Goal: Task Accomplishment & Management: Complete application form

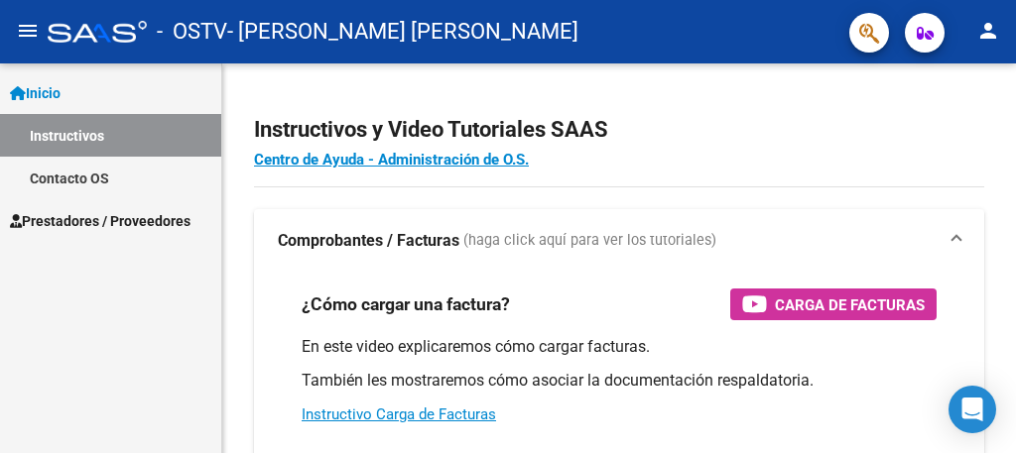
click at [177, 217] on span "Prestadores / Proveedores" at bounding box center [100, 221] width 181 height 22
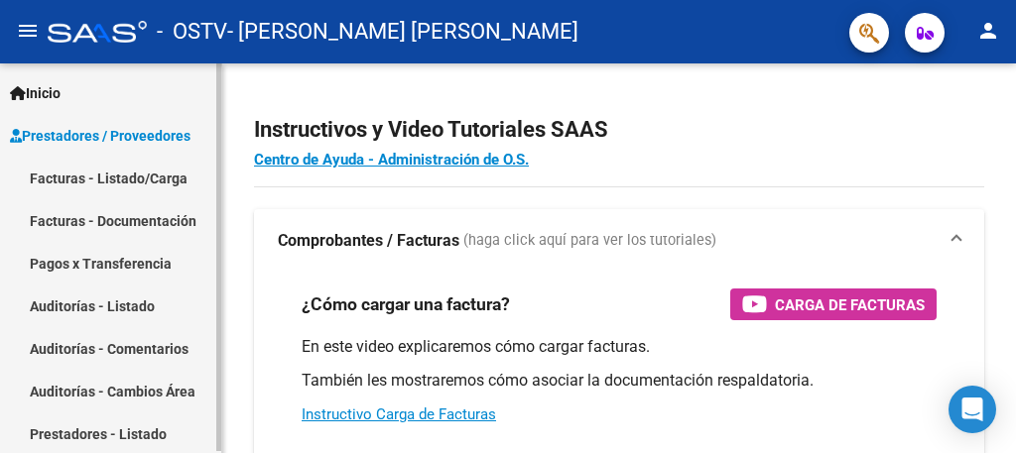
click at [160, 186] on link "Facturas - Listado/Carga" at bounding box center [110, 178] width 221 height 43
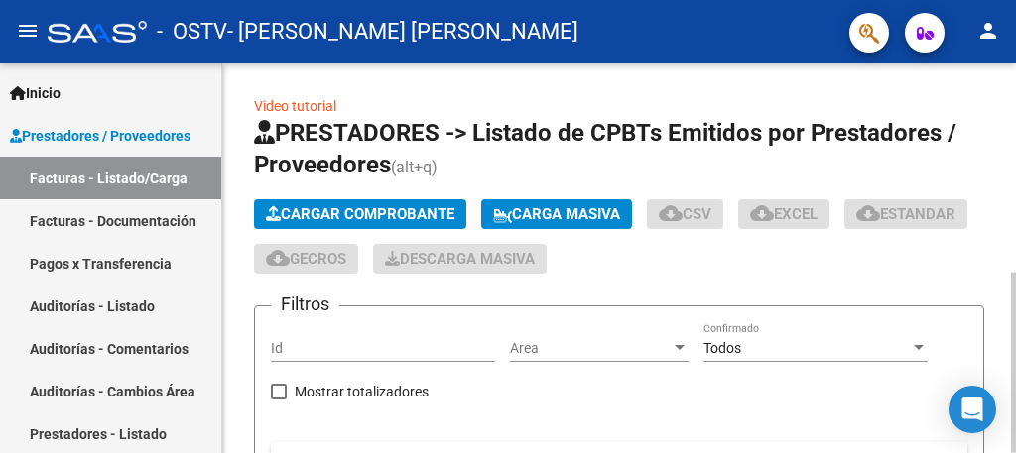
click at [372, 212] on span "Cargar Comprobante" at bounding box center [360, 214] width 189 height 18
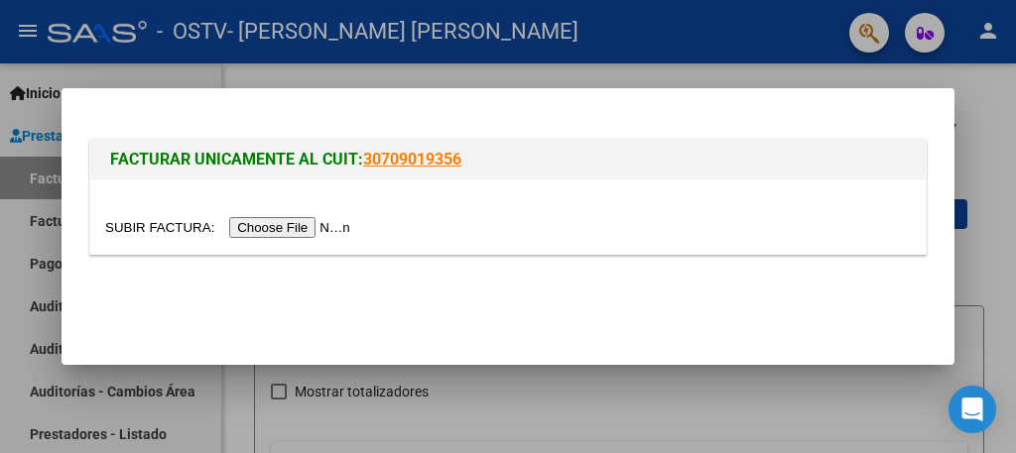
click at [339, 223] on input "file" at bounding box center [230, 227] width 251 height 21
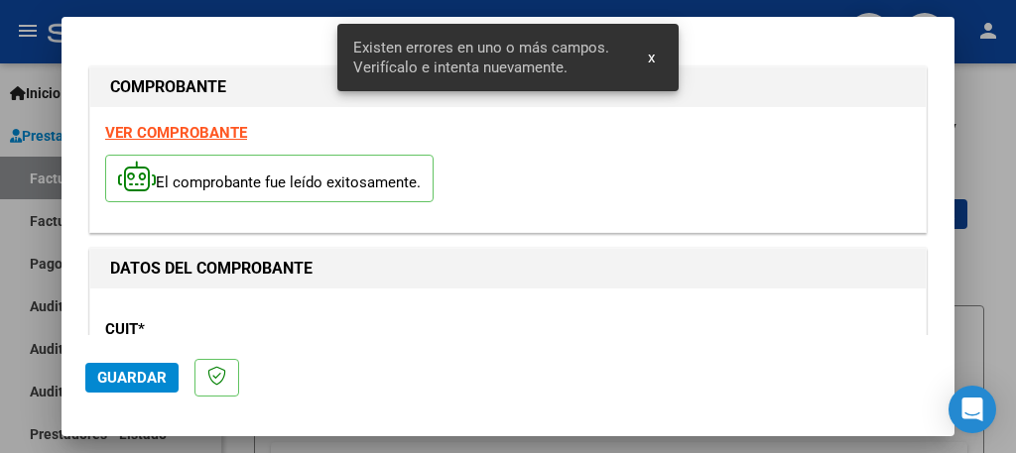
scroll to position [506, 0]
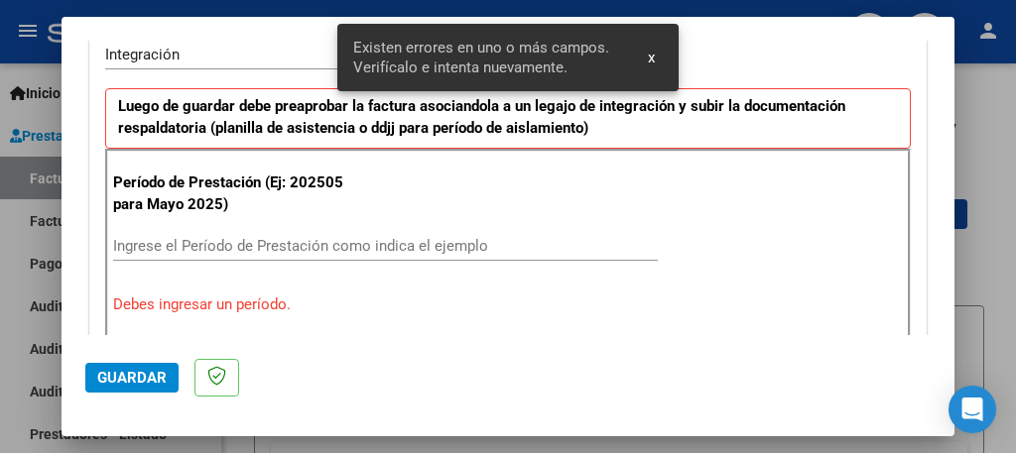
click at [514, 244] on input "Ingrese el Período de Prestación como indica el ejemplo" at bounding box center [385, 246] width 545 height 18
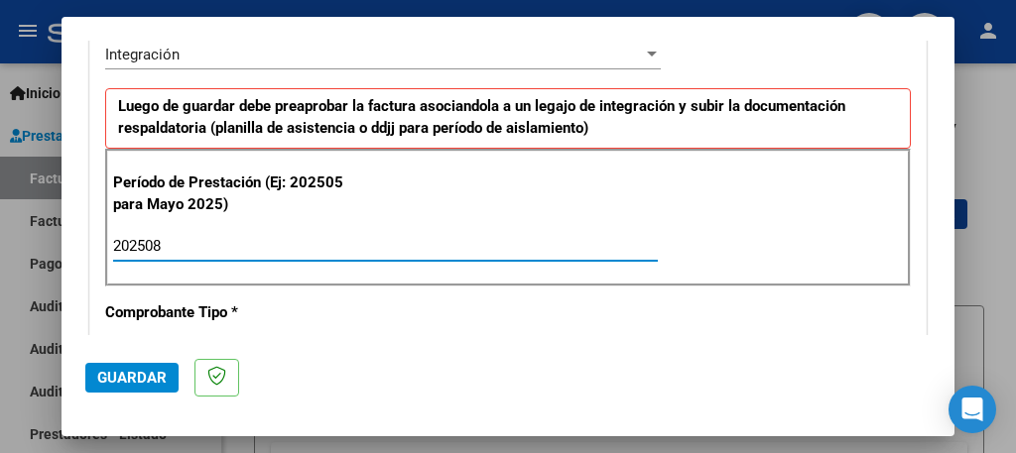
type input "202508"
click at [132, 377] on span "Guardar" at bounding box center [131, 378] width 69 height 18
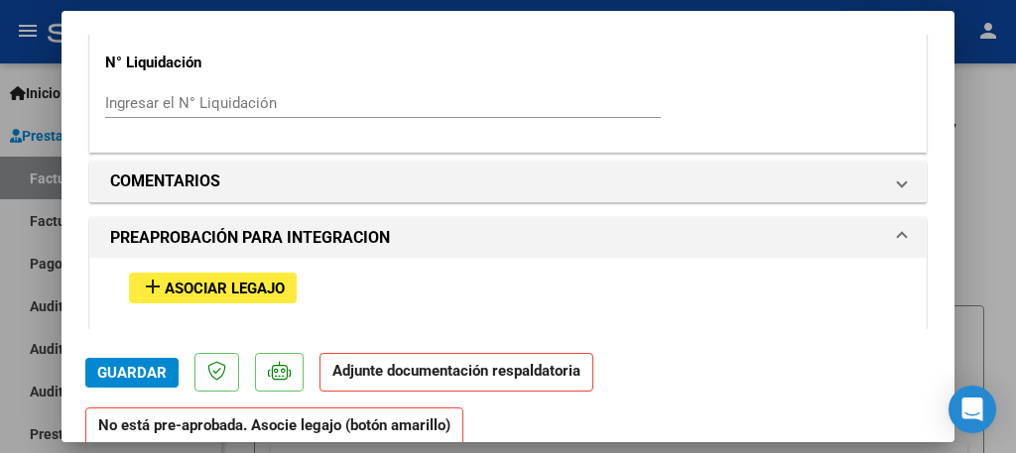
scroll to position [1667, 0]
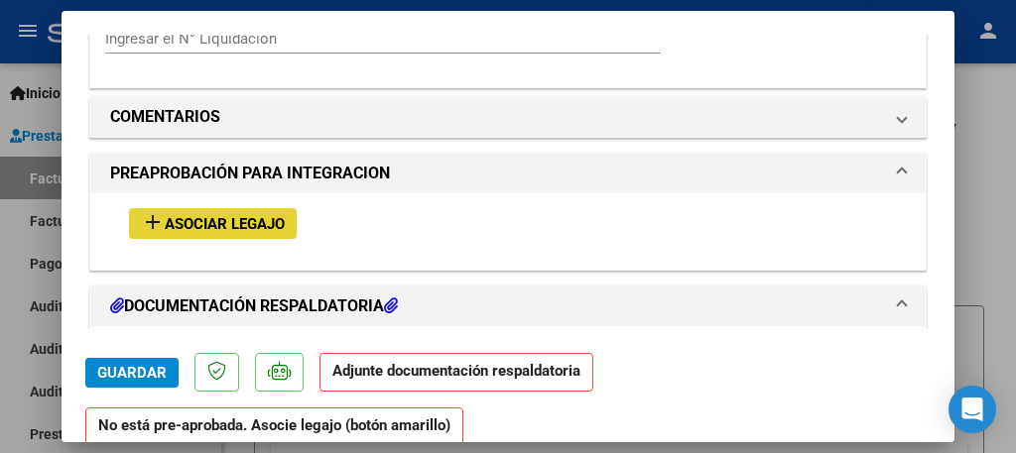
click at [222, 215] on span "Asociar Legajo" at bounding box center [225, 224] width 120 height 18
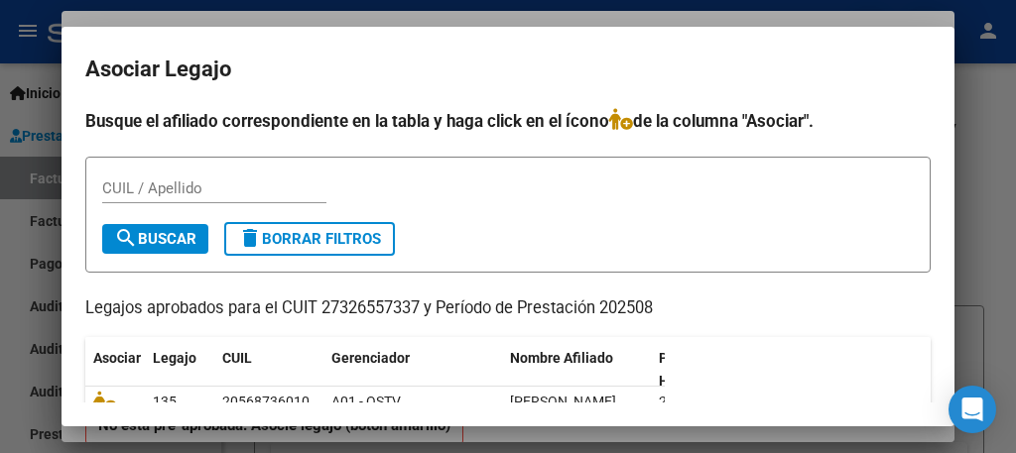
scroll to position [79, 0]
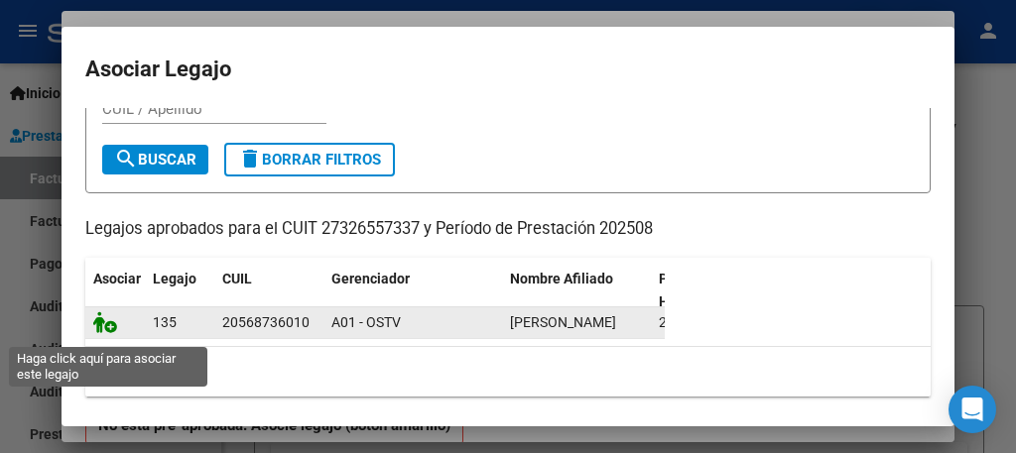
click at [106, 333] on icon at bounding box center [105, 323] width 24 height 22
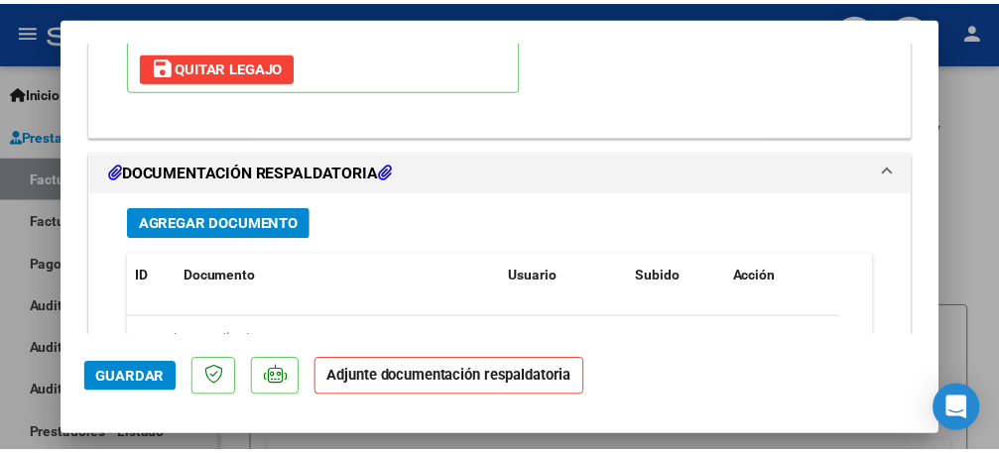
scroll to position [2155, 0]
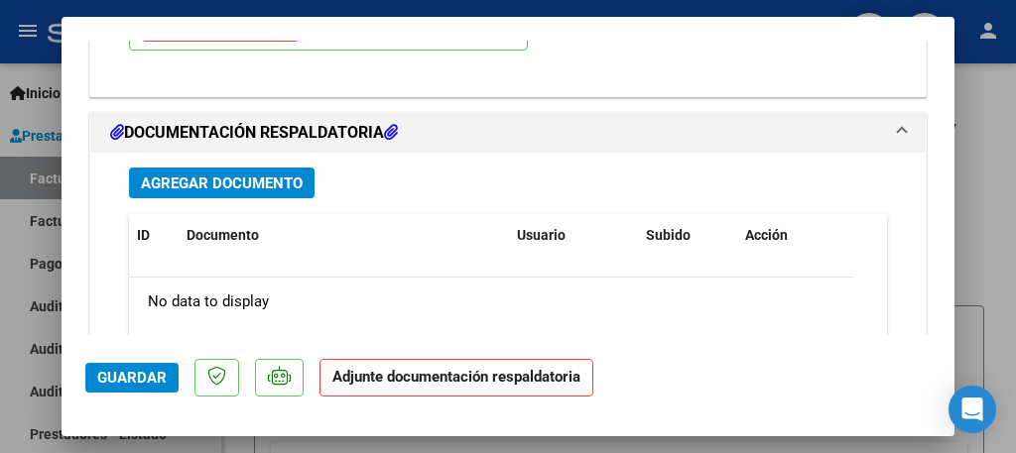
click at [265, 175] on span "Agregar Documento" at bounding box center [222, 184] width 162 height 18
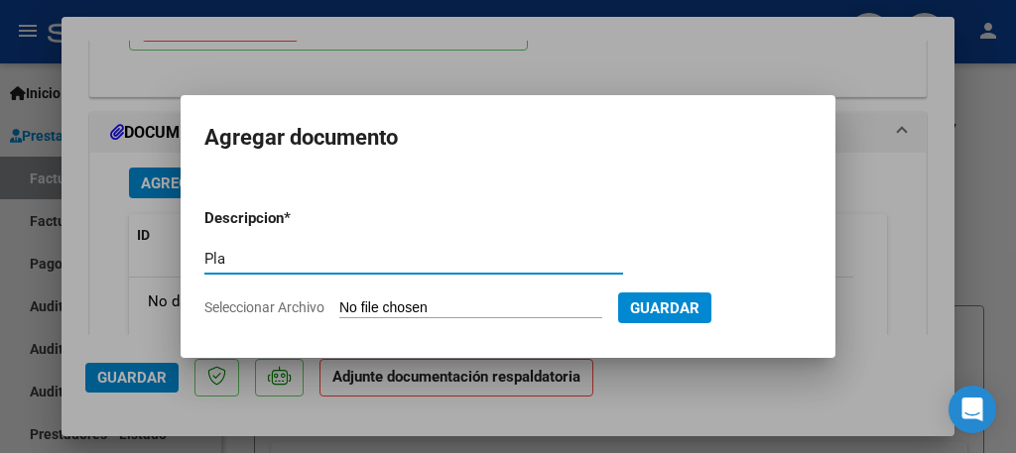
type input "Planilla de asistencia"
click at [375, 306] on input "Seleccionar Archivo" at bounding box center [470, 309] width 263 height 19
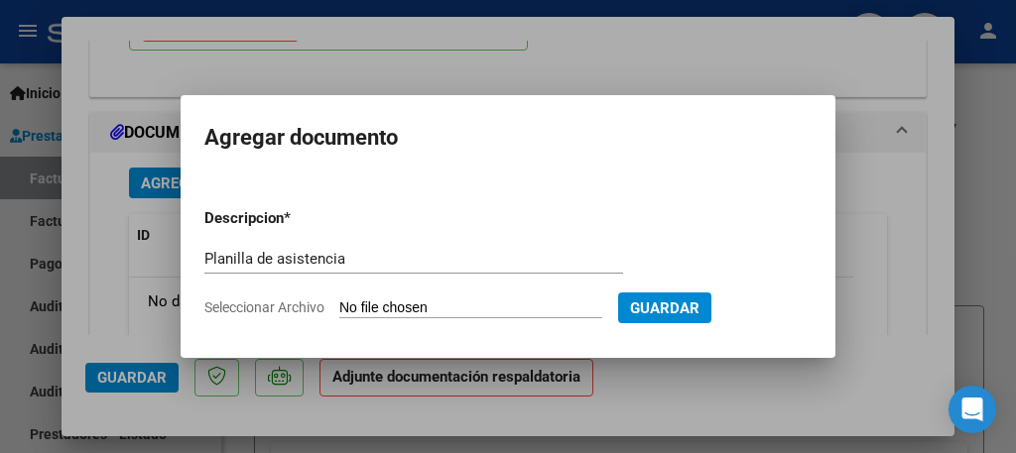
type input "C:\fakepath\Planilla Spina ag ps.pdf"
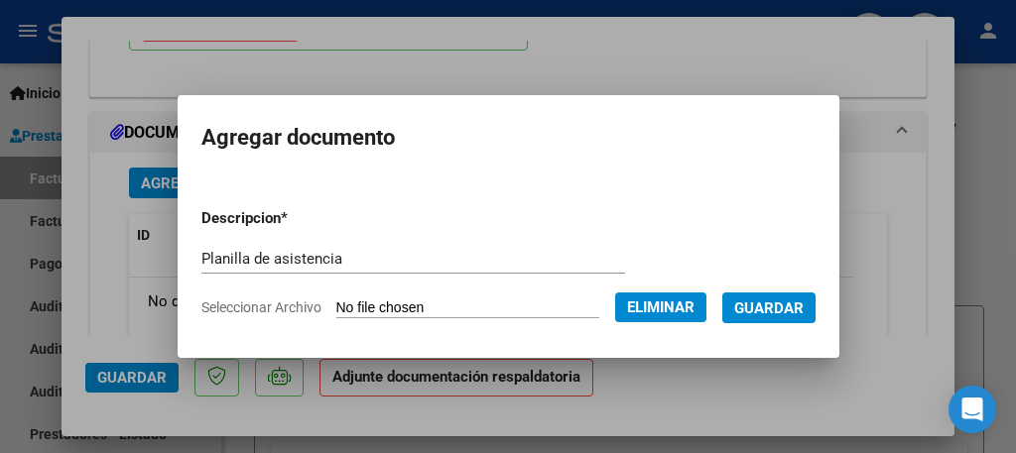
click at [769, 306] on span "Guardar" at bounding box center [768, 309] width 69 height 18
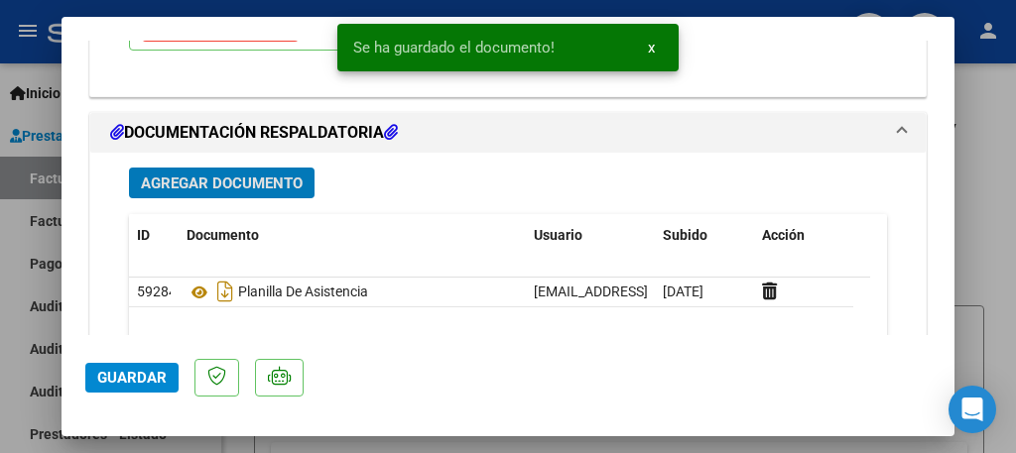
click at [287, 175] on span "Agregar Documento" at bounding box center [222, 184] width 162 height 18
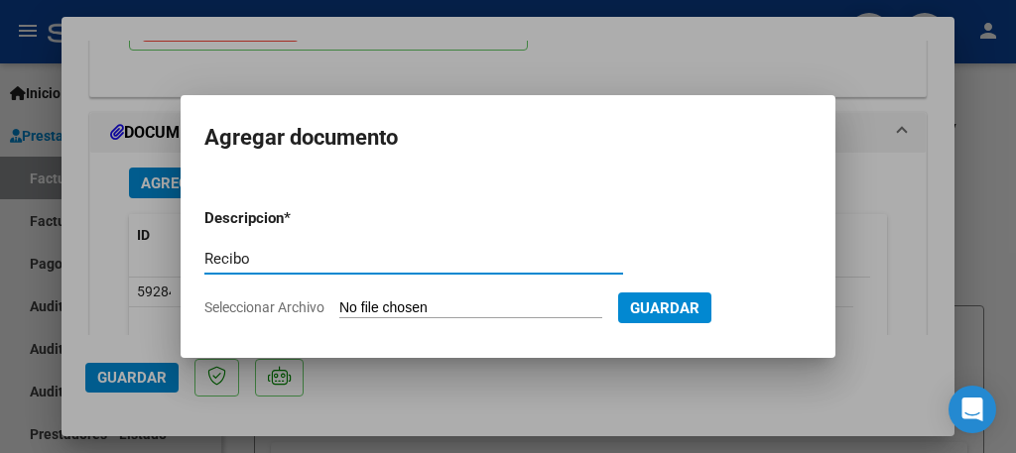
type input "Recibo"
click at [386, 309] on input "Seleccionar Archivo" at bounding box center [470, 309] width 263 height 19
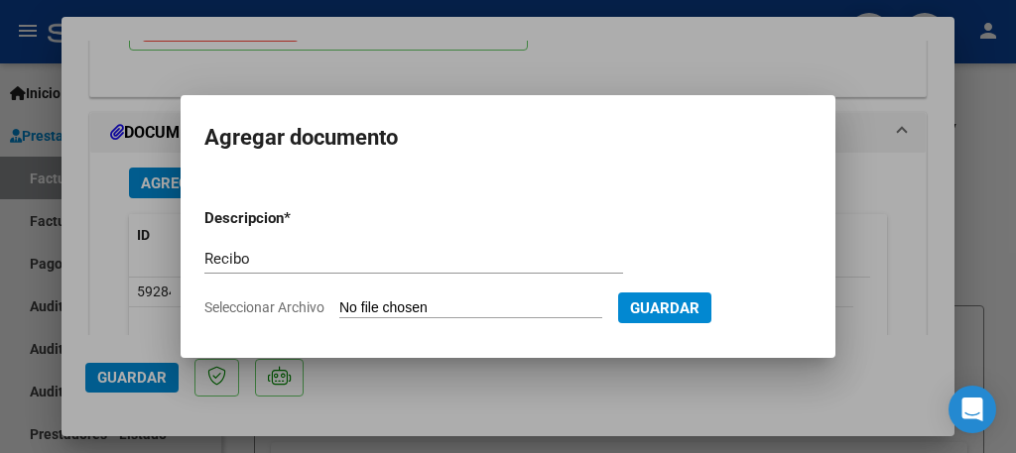
type input "C:\fakepath\Recibo Spina (Comp. 313).pdf"
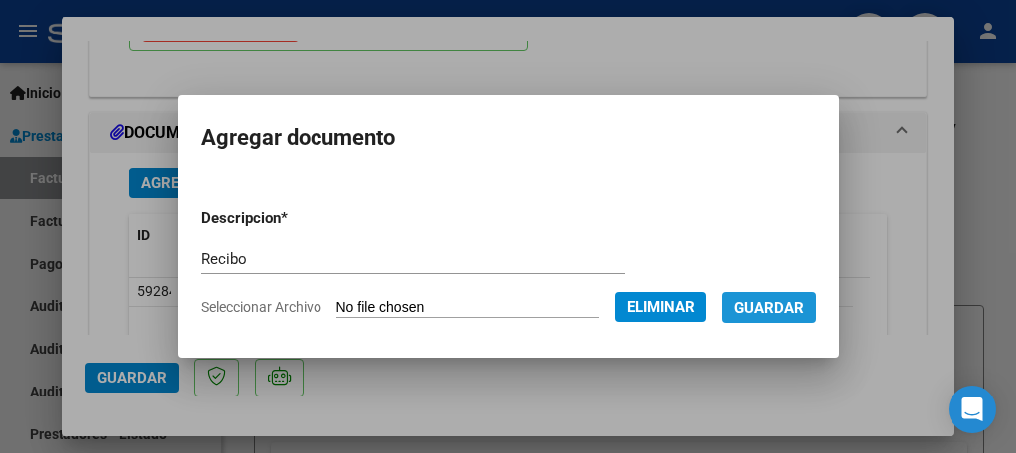
click at [754, 311] on span "Guardar" at bounding box center [768, 309] width 69 height 18
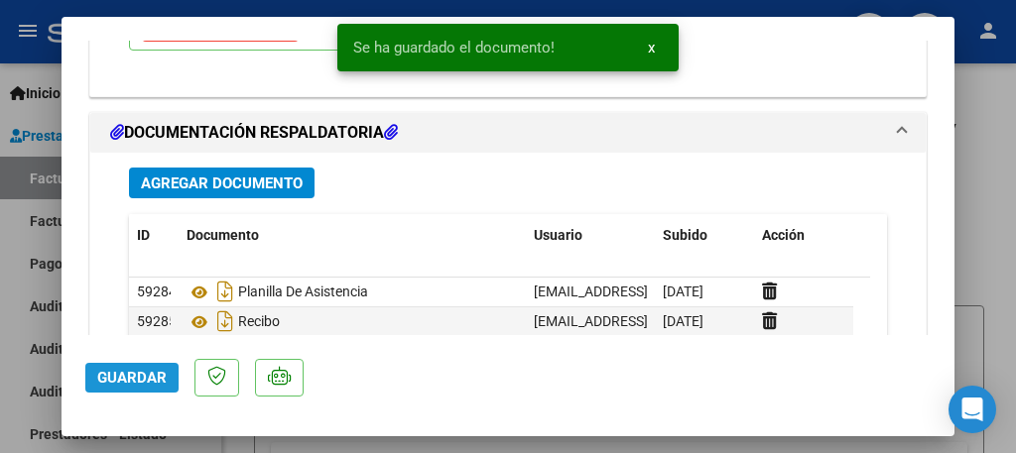
click at [138, 381] on span "Guardar" at bounding box center [131, 378] width 69 height 18
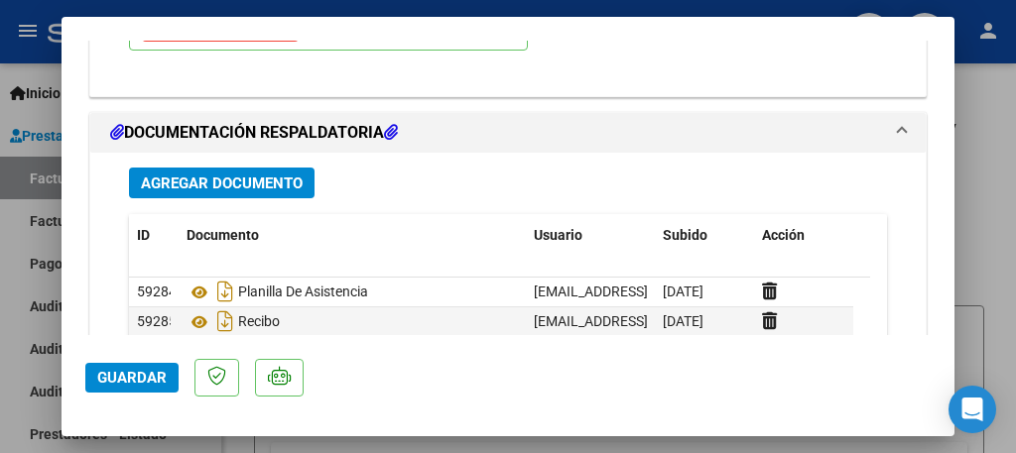
click at [0, 262] on div at bounding box center [508, 226] width 1016 height 453
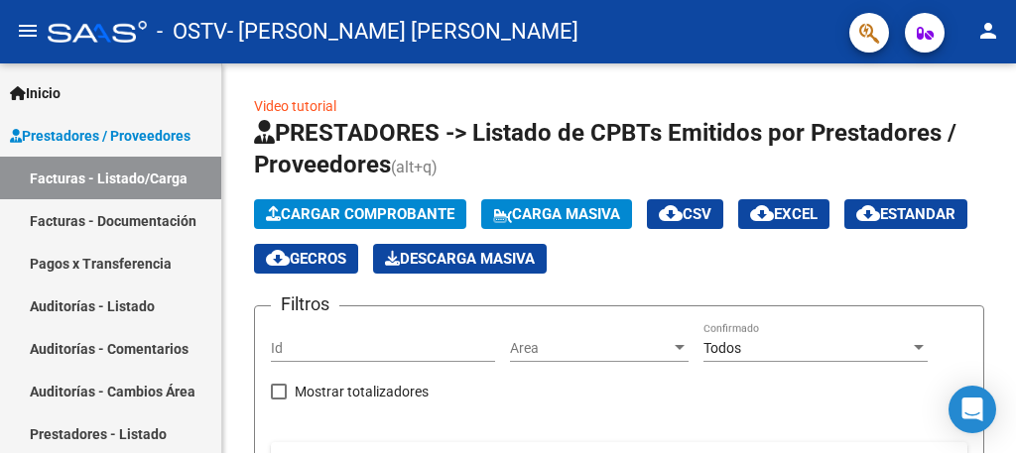
click at [991, 35] on mat-icon "person" at bounding box center [988, 31] width 24 height 24
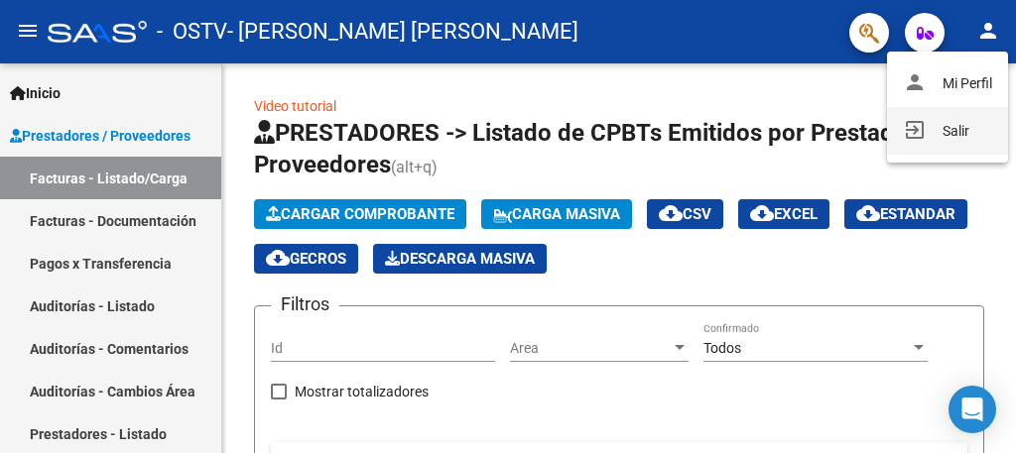
click at [958, 144] on button "exit_to_app Salir" at bounding box center [947, 131] width 121 height 48
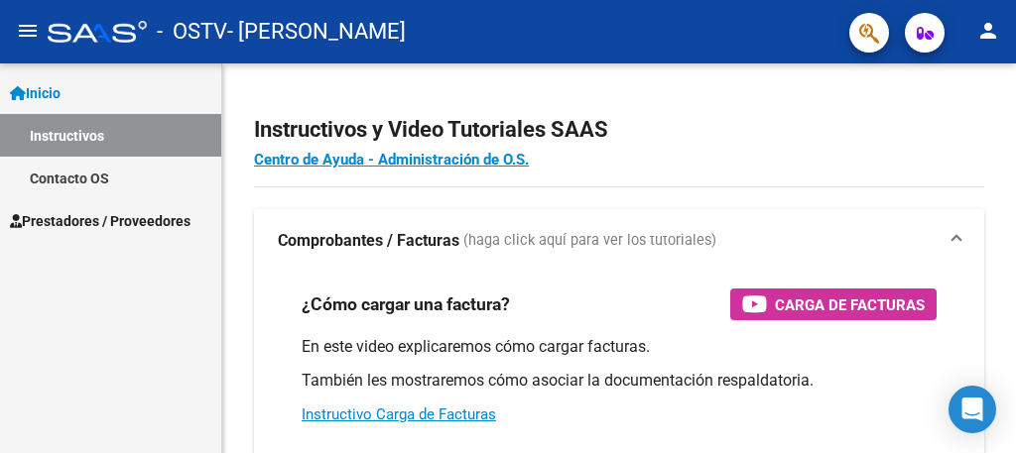
click at [140, 221] on span "Prestadores / Proveedores" at bounding box center [100, 221] width 181 height 22
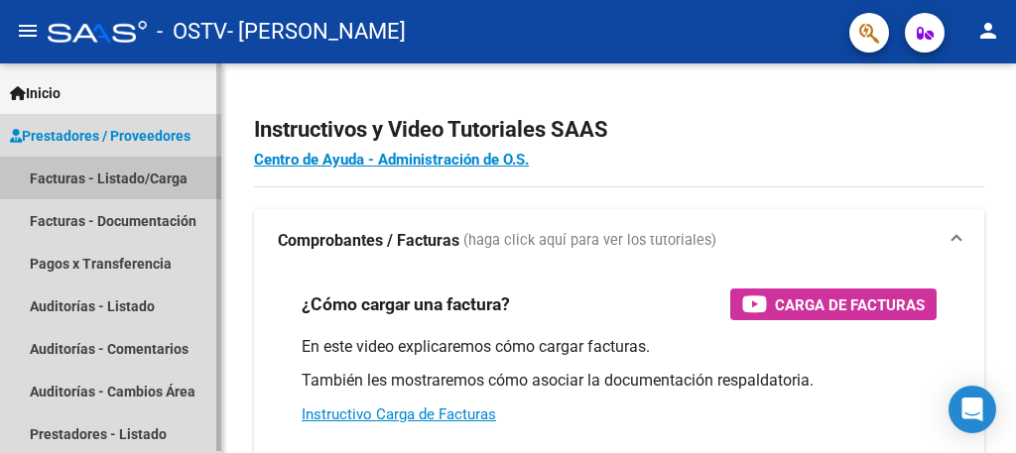
click at [158, 177] on link "Facturas - Listado/Carga" at bounding box center [110, 178] width 221 height 43
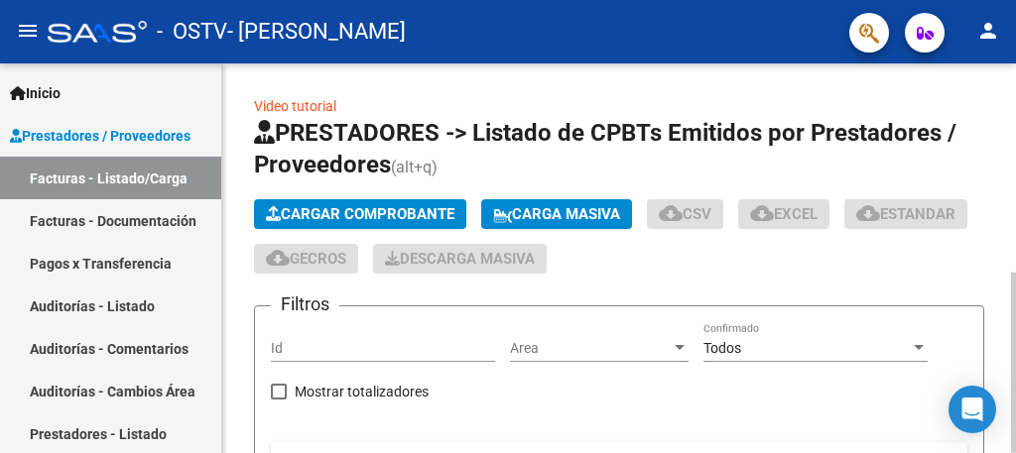
click at [998, 367] on div at bounding box center [1013, 259] width 5 height 390
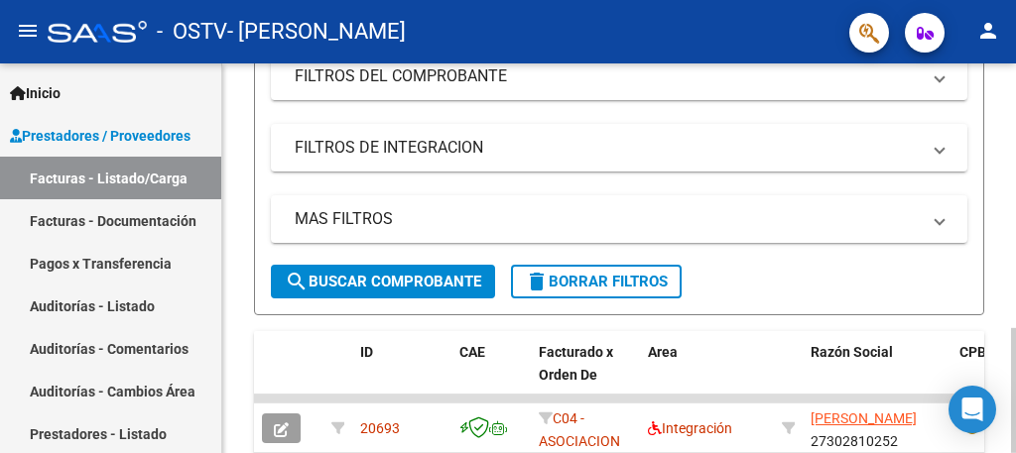
scroll to position [2, 0]
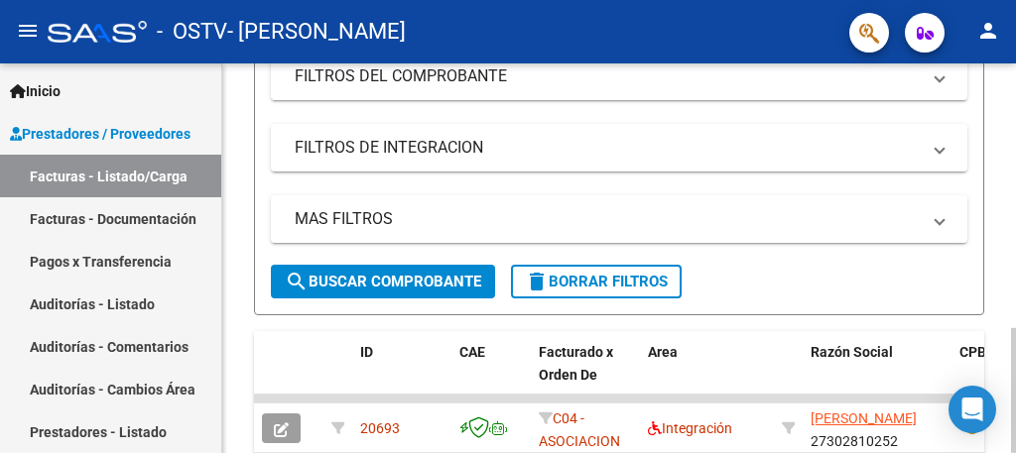
click at [998, 345] on div at bounding box center [1013, 259] width 5 height 390
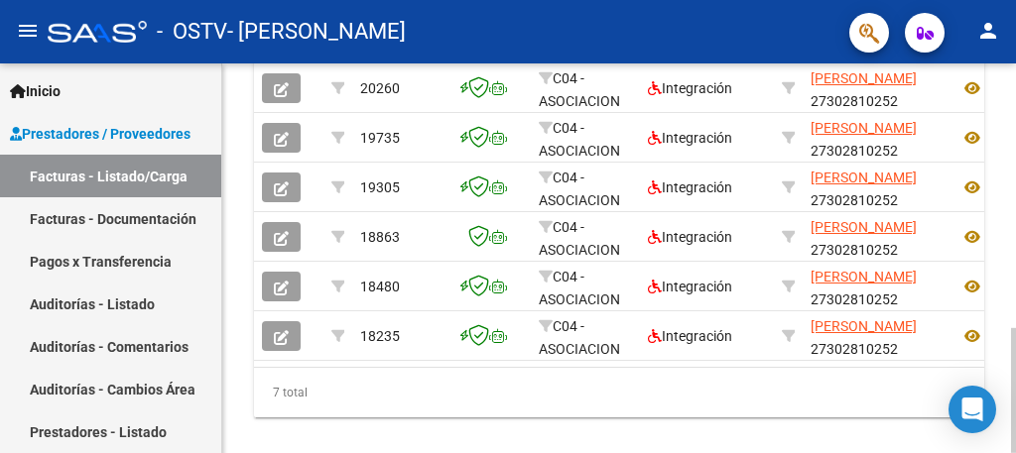
click at [998, 290] on div at bounding box center [1013, 259] width 5 height 390
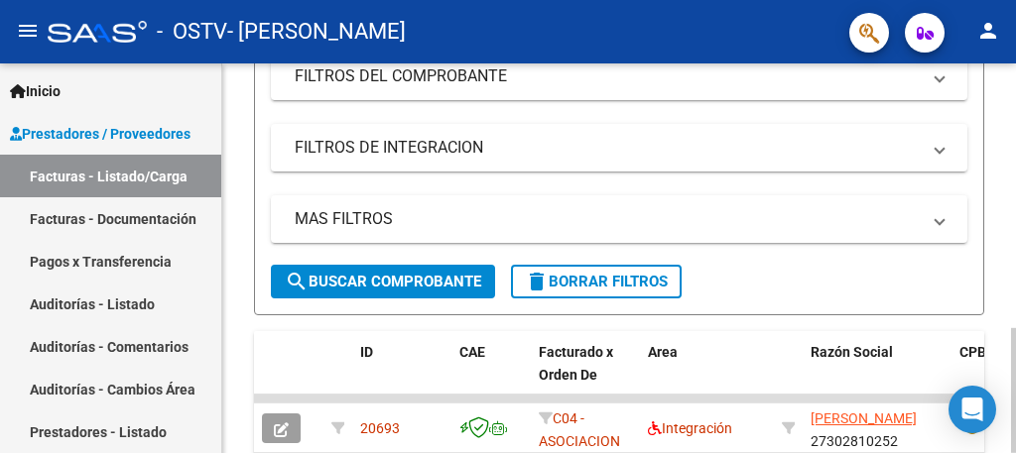
click at [998, 434] on div at bounding box center [1013, 259] width 5 height 390
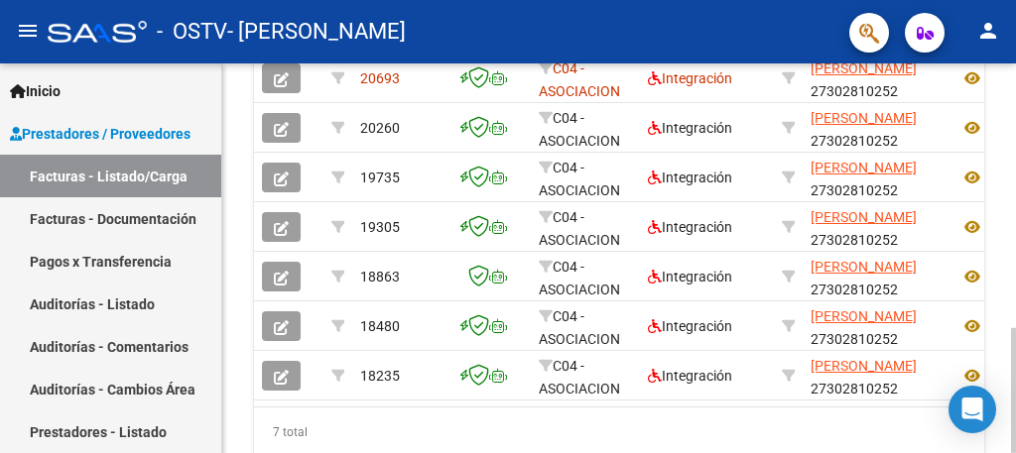
scroll to position [700, 0]
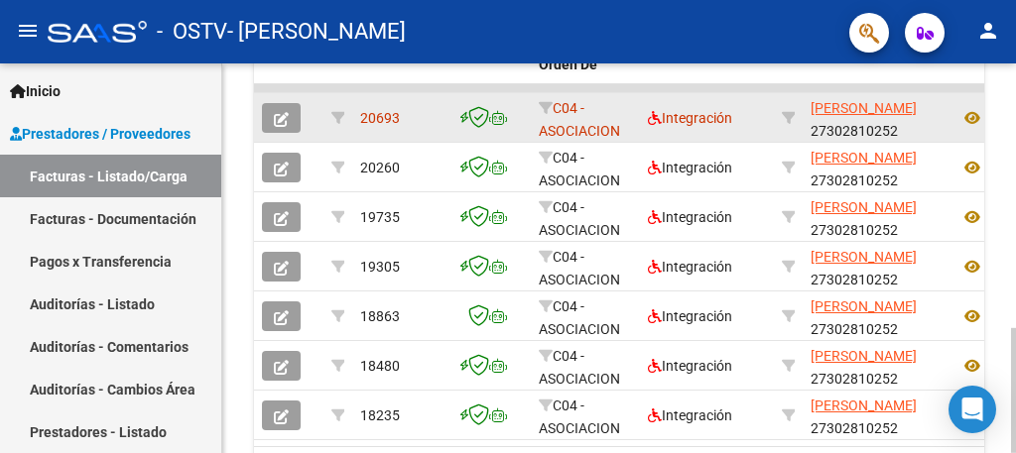
click at [282, 121] on icon "button" at bounding box center [281, 119] width 15 height 15
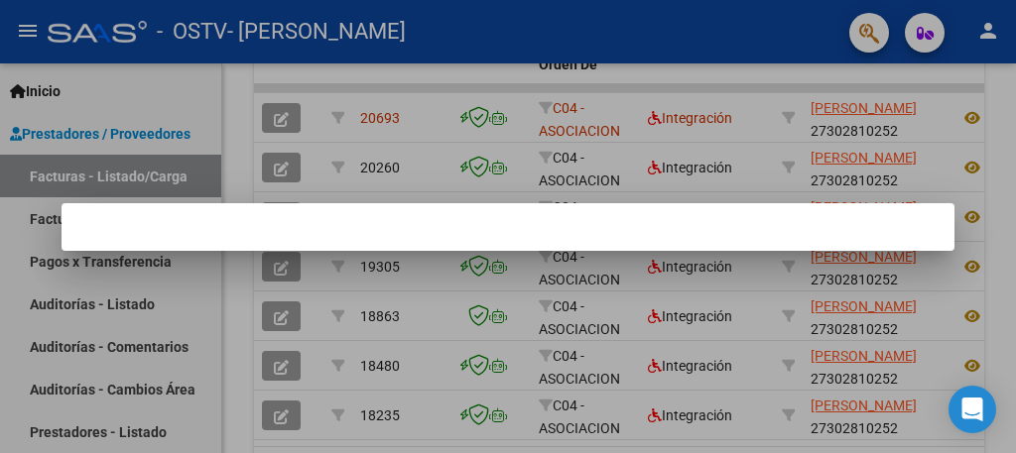
click at [395, 112] on div at bounding box center [508, 226] width 1016 height 453
click at [395, 112] on span "20693" at bounding box center [380, 118] width 40 height 16
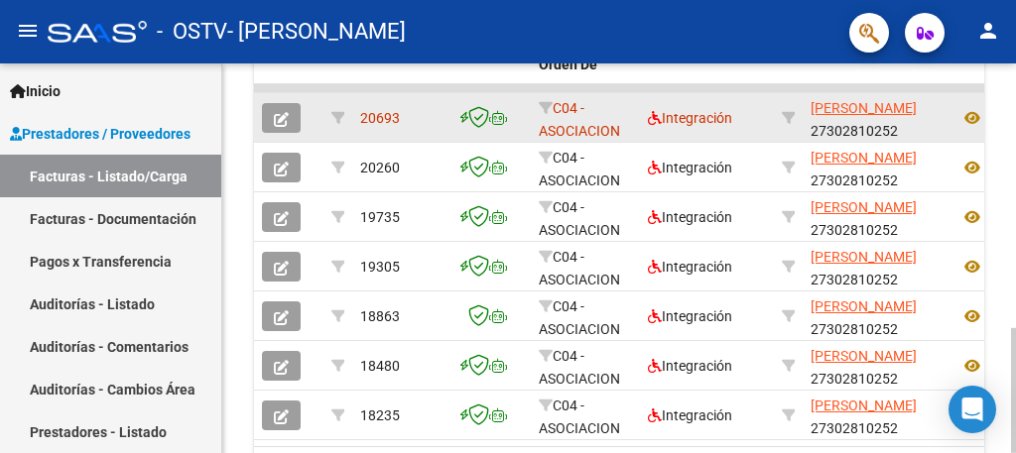
click at [286, 113] on icon "button" at bounding box center [281, 119] width 15 height 15
click at [286, 125] on icon "button" at bounding box center [281, 119] width 15 height 15
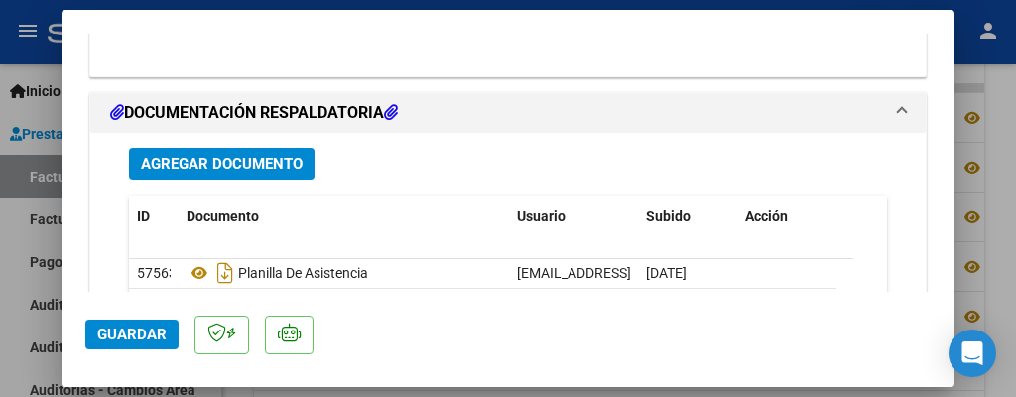
scroll to position [2540, 0]
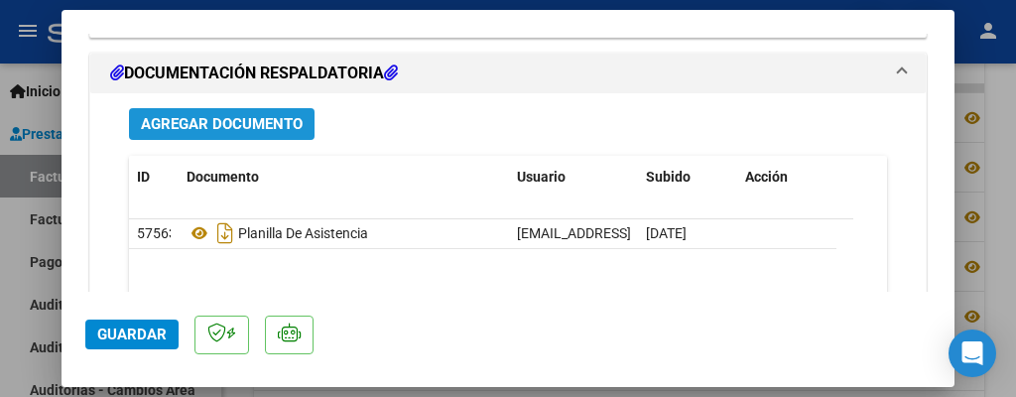
click at [243, 116] on span "Agregar Documento" at bounding box center [222, 125] width 162 height 18
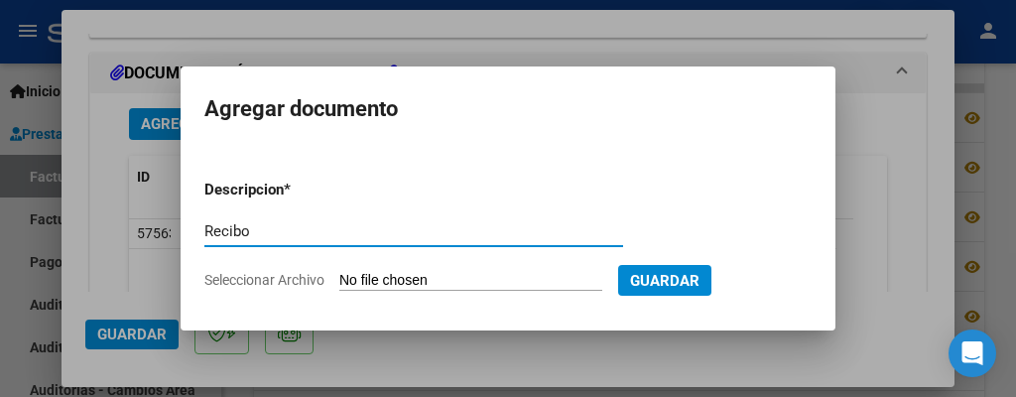
type input "Recibo"
click at [390, 283] on input "Seleccionar Archivo" at bounding box center [470, 281] width 263 height 19
type input "C:\fakepath\Recibo [PERSON_NAME] psp.pdf"
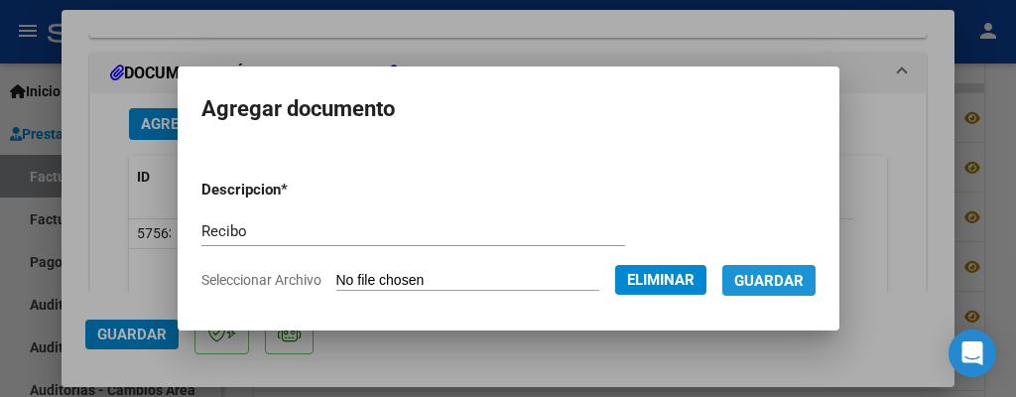
click at [771, 280] on span "Guardar" at bounding box center [768, 281] width 69 height 18
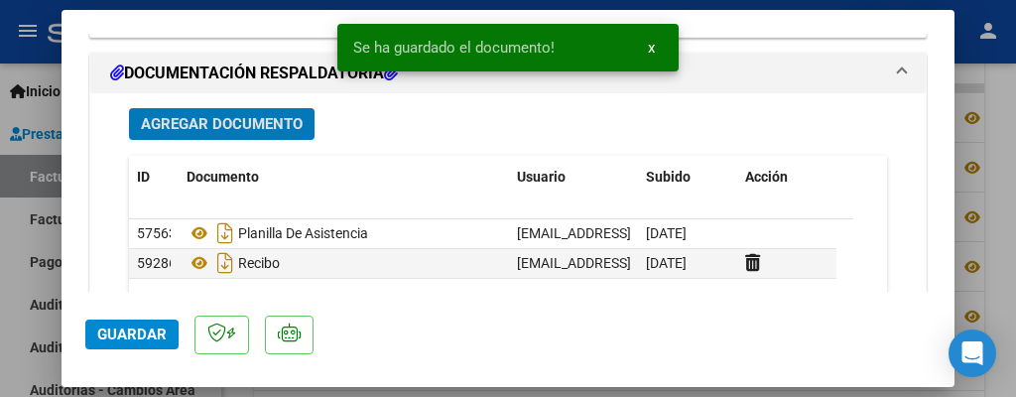
click at [144, 326] on span "Guardar" at bounding box center [131, 334] width 69 height 18
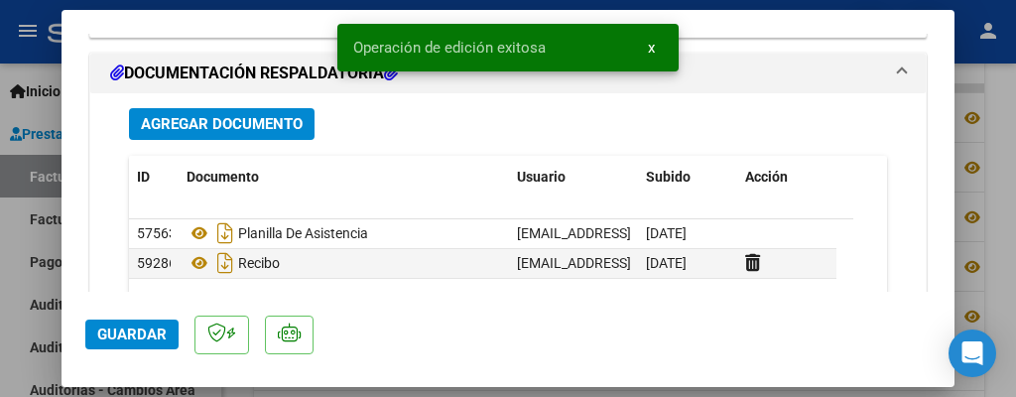
click at [9, 288] on div at bounding box center [508, 198] width 1016 height 397
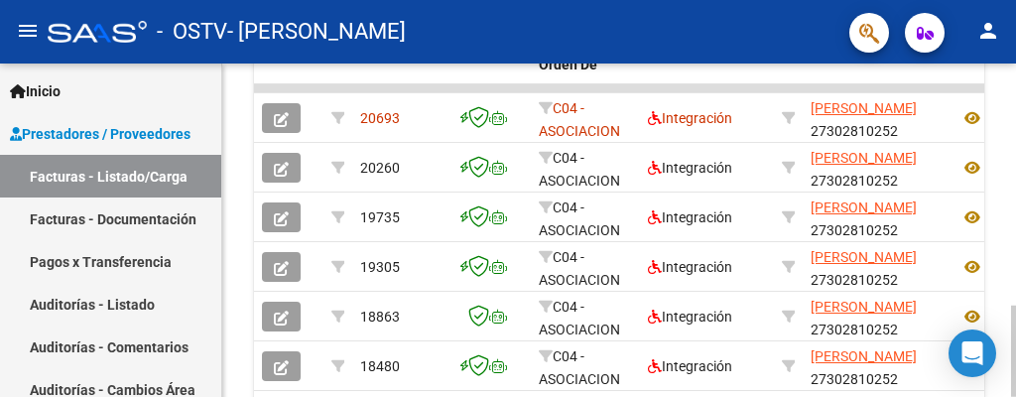
click at [998, 92] on div at bounding box center [1013, 230] width 5 height 333
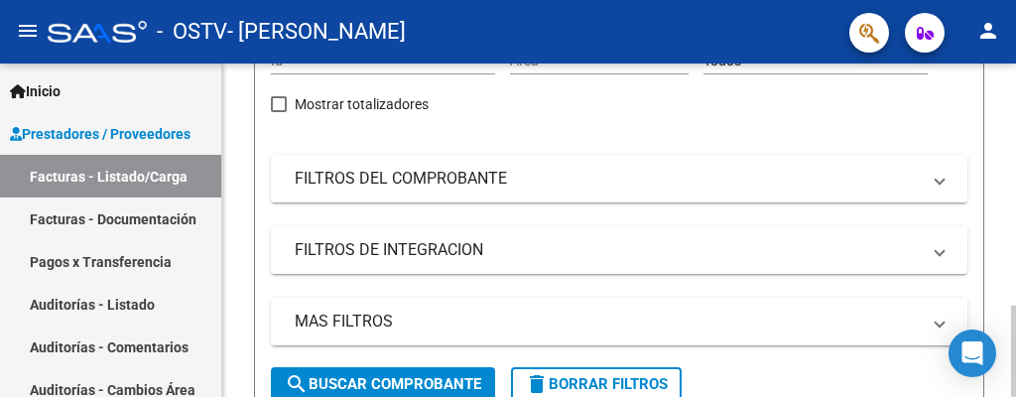
scroll to position [0, 0]
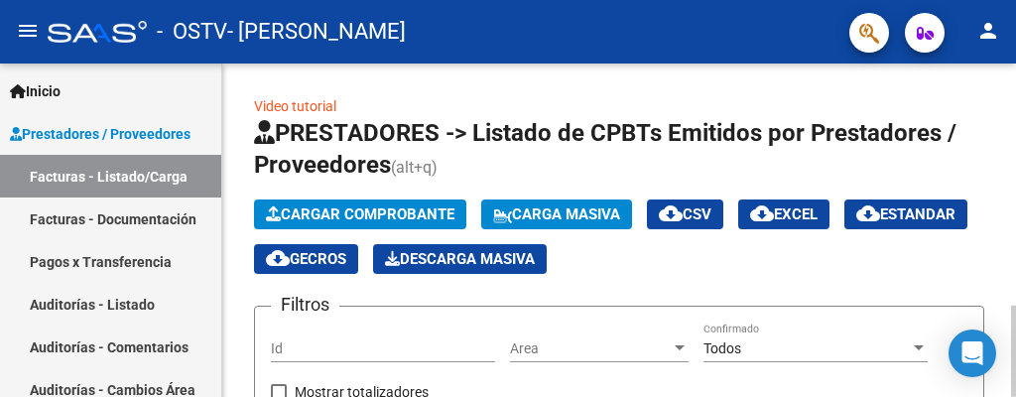
click at [438, 218] on span "Cargar Comprobante" at bounding box center [360, 214] width 189 height 18
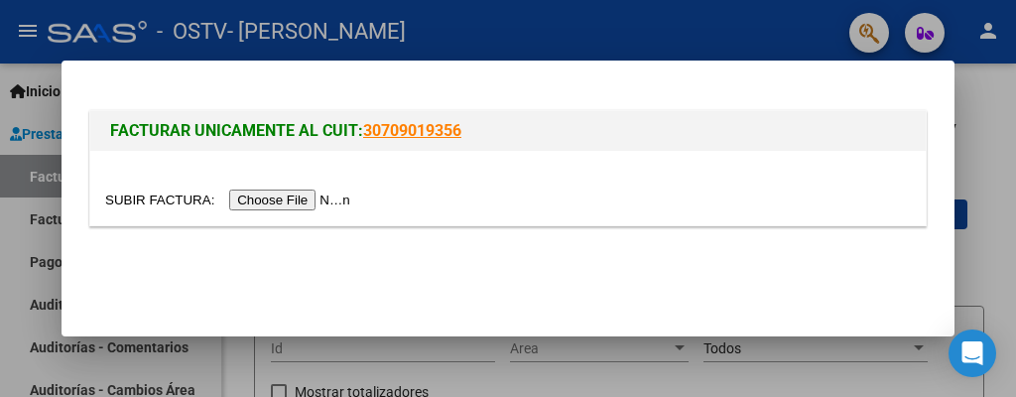
click at [304, 203] on input "file" at bounding box center [230, 200] width 251 height 21
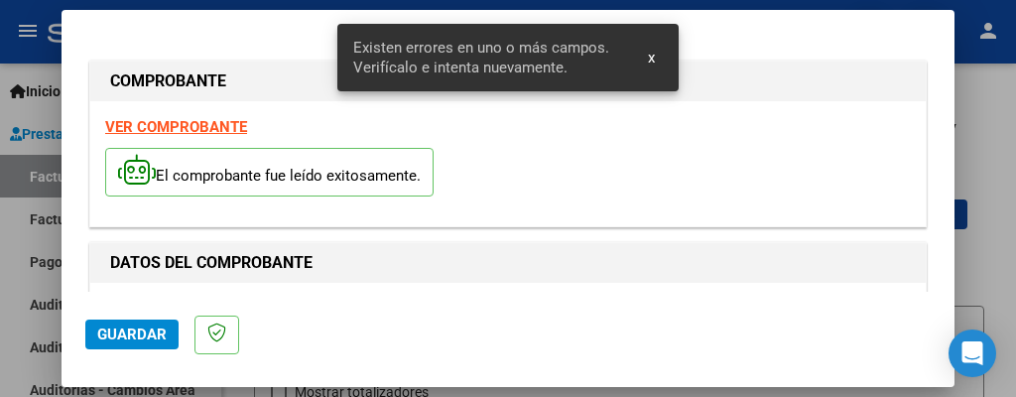
scroll to position [525, 0]
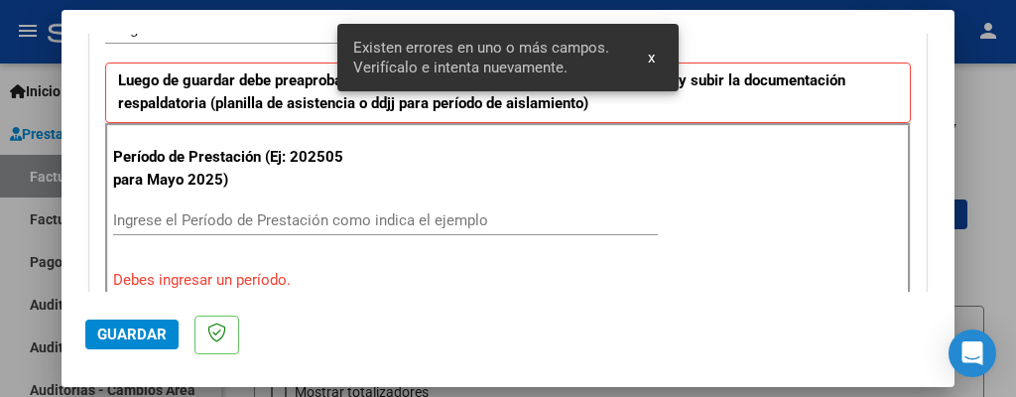
click at [340, 223] on input "Ingrese el Período de Prestación como indica el ejemplo" at bounding box center [385, 220] width 545 height 18
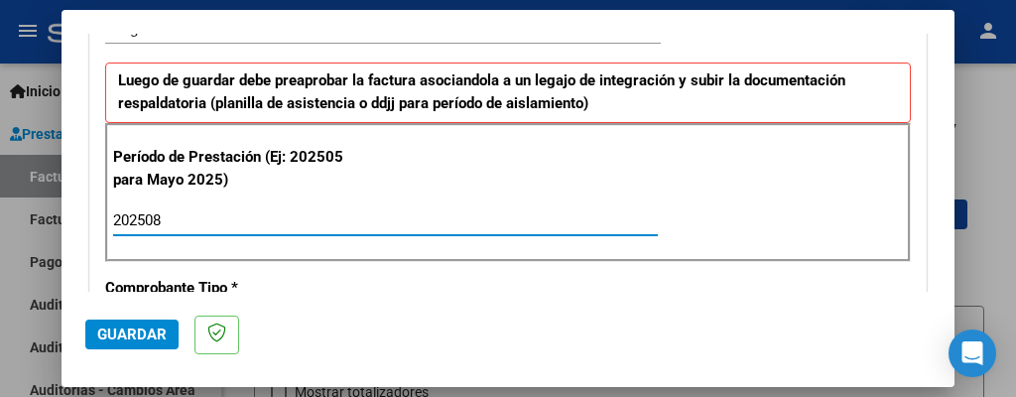
type input "202508"
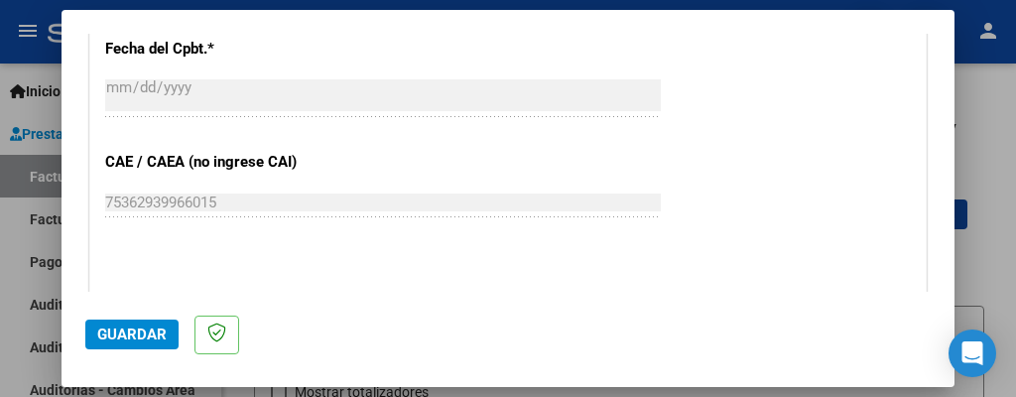
scroll to position [1319, 0]
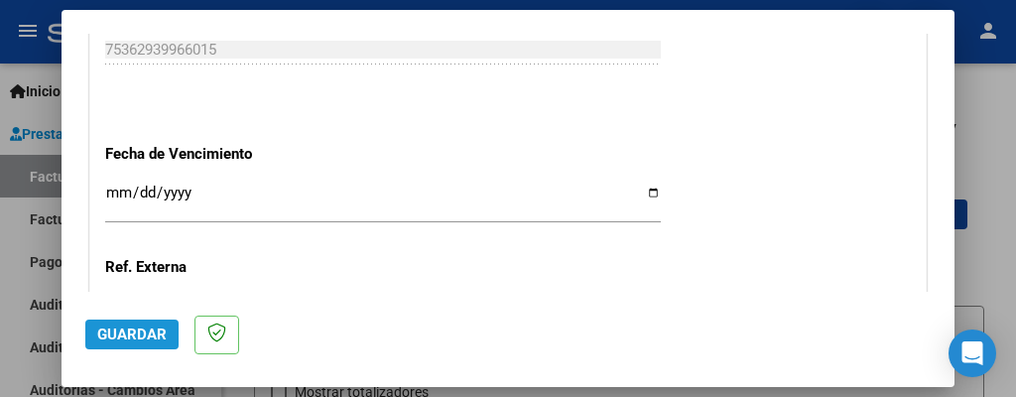
click at [147, 323] on button "Guardar" at bounding box center [131, 334] width 93 height 30
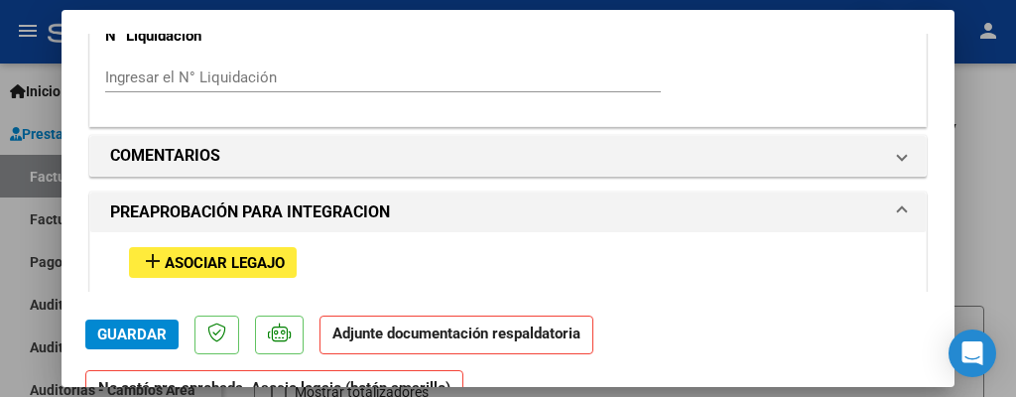
scroll to position [1707, 0]
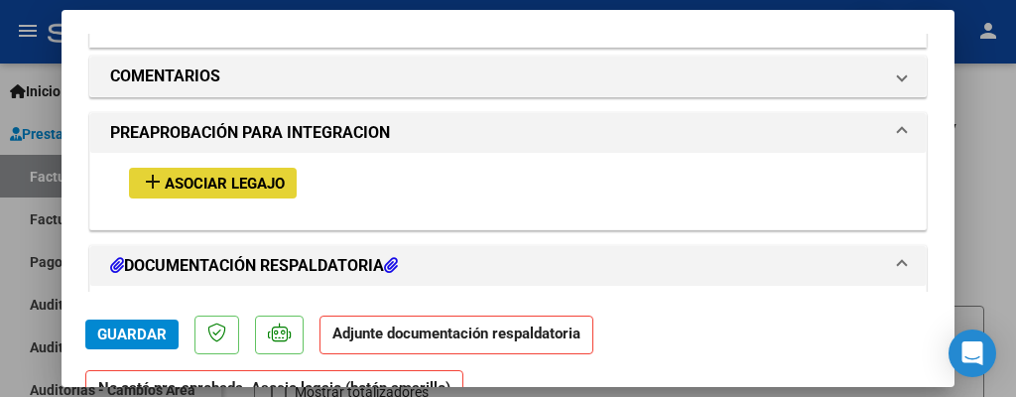
click at [250, 175] on span "Asociar Legajo" at bounding box center [225, 184] width 120 height 18
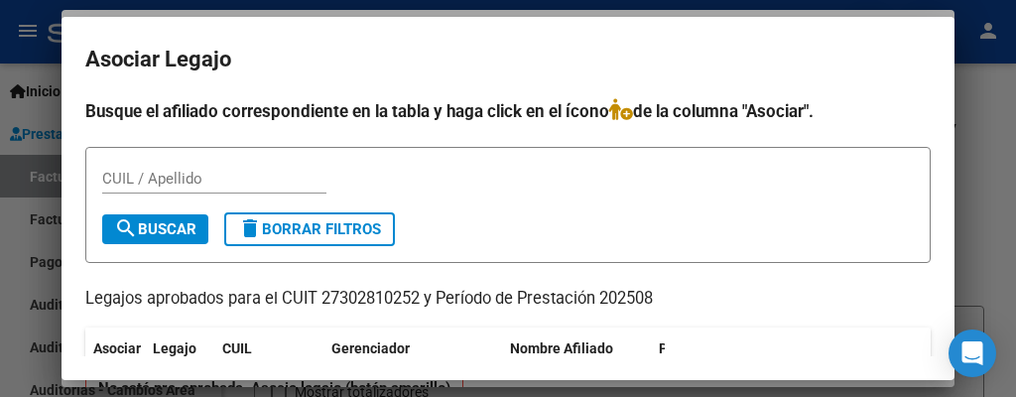
scroll to position [79, 0]
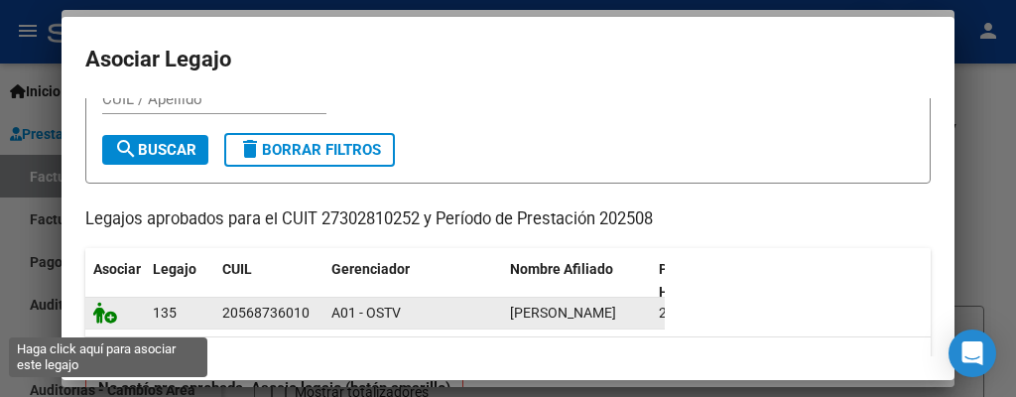
click at [109, 321] on icon at bounding box center [105, 313] width 24 height 22
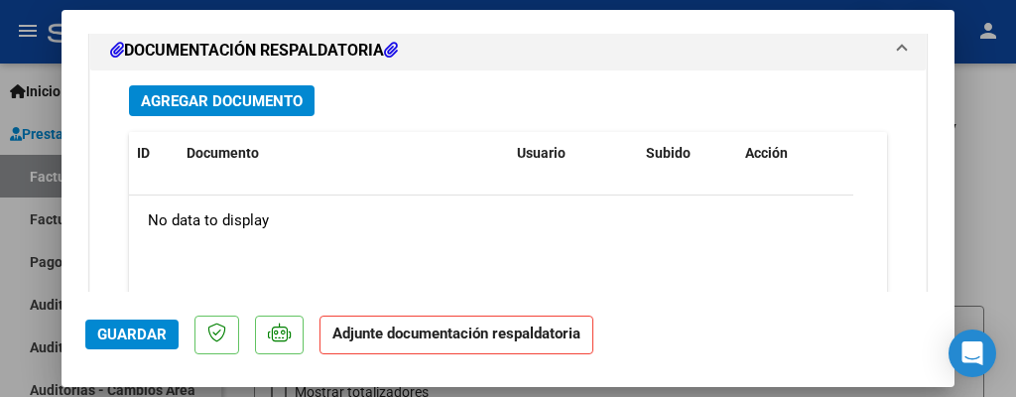
scroll to position [2274, 0]
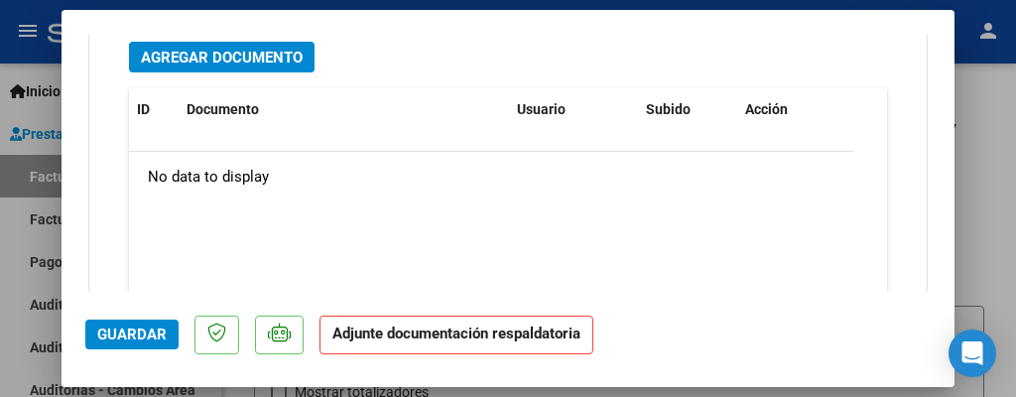
click at [287, 49] on span "Agregar Documento" at bounding box center [222, 58] width 162 height 18
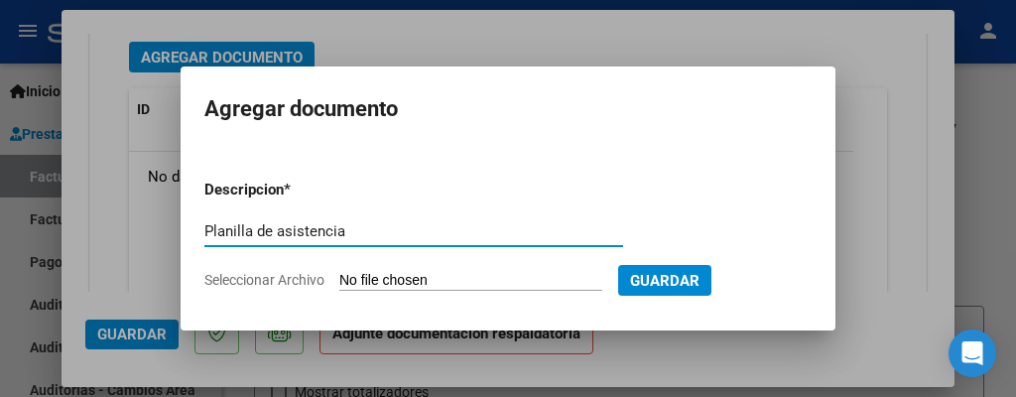
type input "Planilla de asistencia"
click at [398, 282] on input "Seleccionar Archivo" at bounding box center [470, 281] width 263 height 19
type input "C:\fakepath\Planilla [PERSON_NAME] ag psp.pdf"
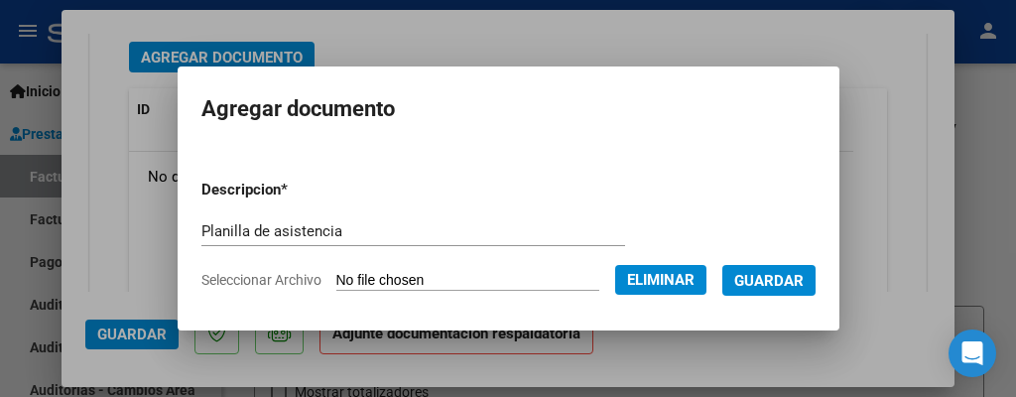
click at [759, 287] on span "Guardar" at bounding box center [768, 281] width 69 height 18
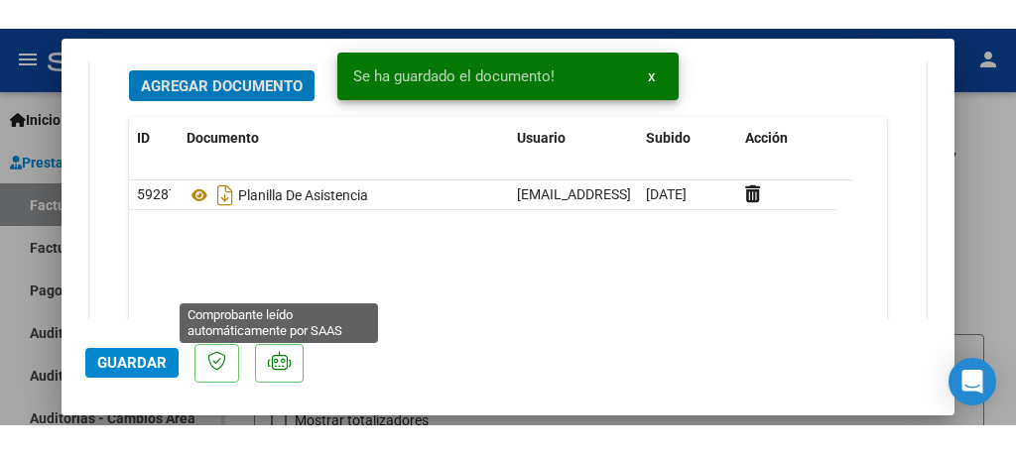
scroll to position [2257, 0]
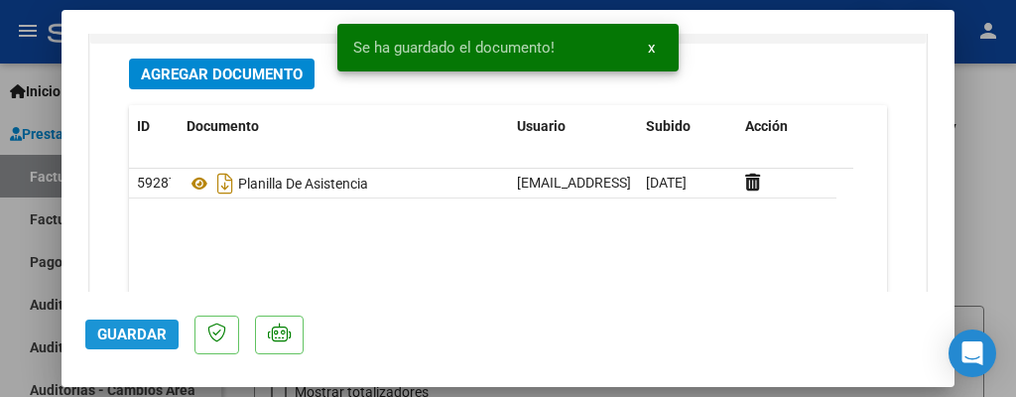
click at [146, 328] on span "Guardar" at bounding box center [131, 334] width 69 height 18
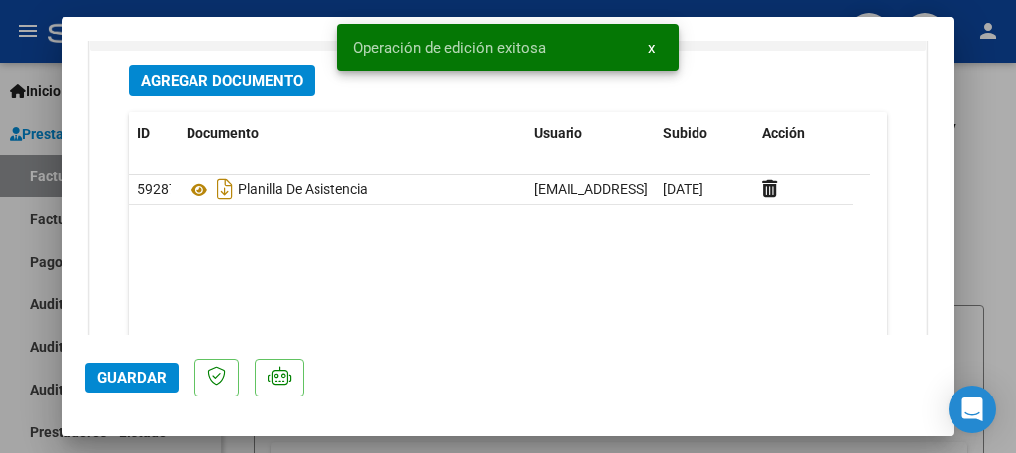
click at [996, 214] on div at bounding box center [508, 226] width 1016 height 453
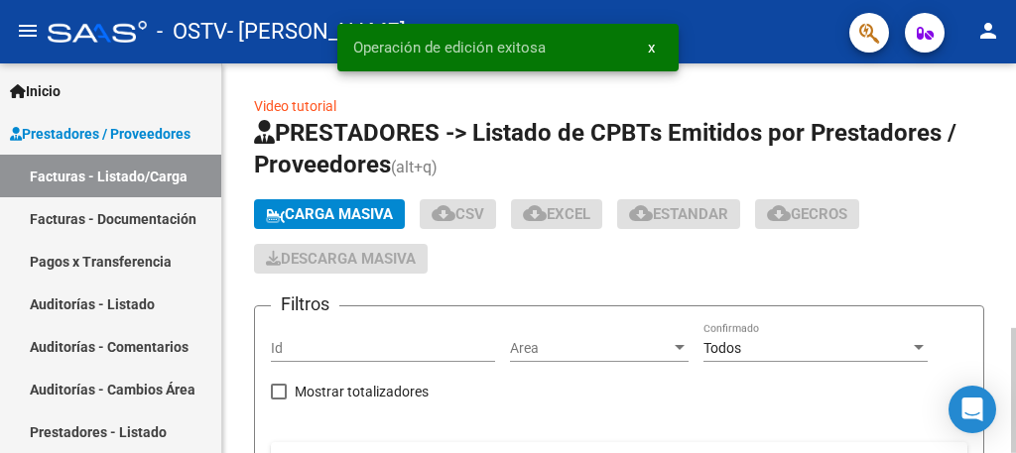
click at [998, 319] on div at bounding box center [1013, 259] width 5 height 390
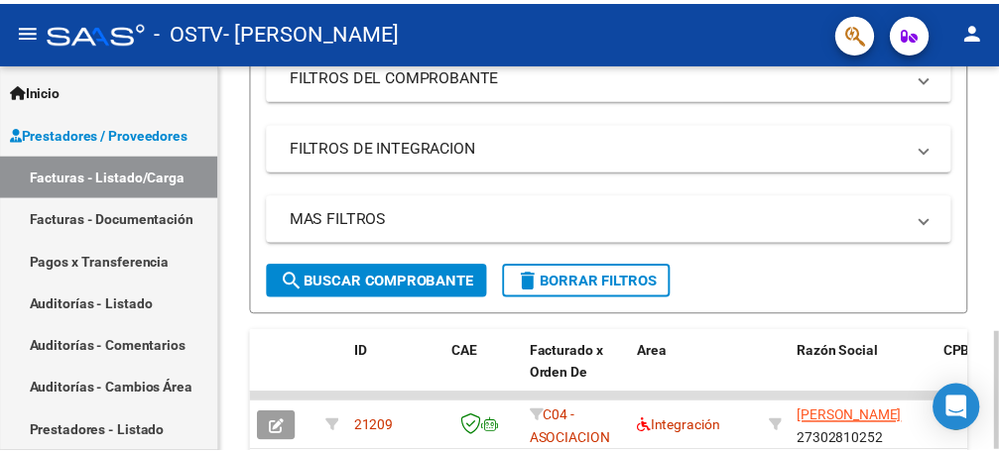
scroll to position [509, 0]
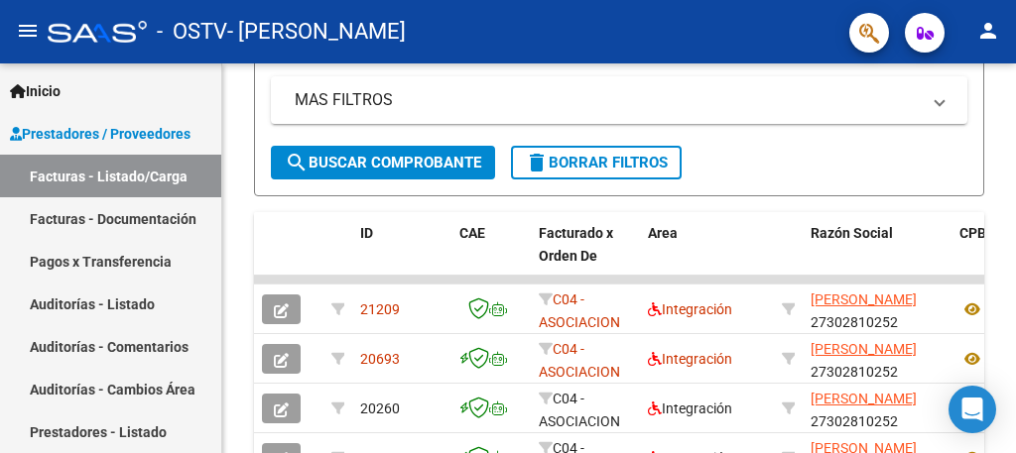
click at [986, 29] on mat-icon "person" at bounding box center [988, 31] width 24 height 24
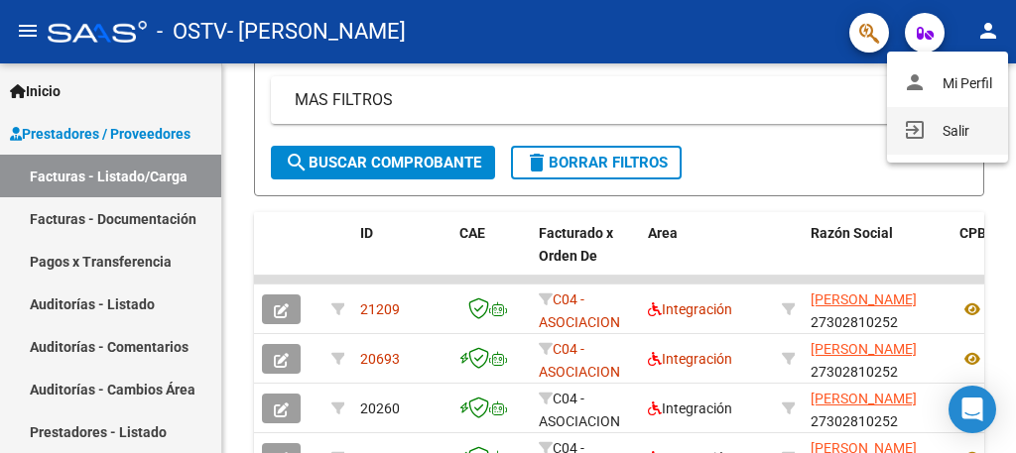
click at [946, 126] on button "exit_to_app Salir" at bounding box center [947, 131] width 121 height 48
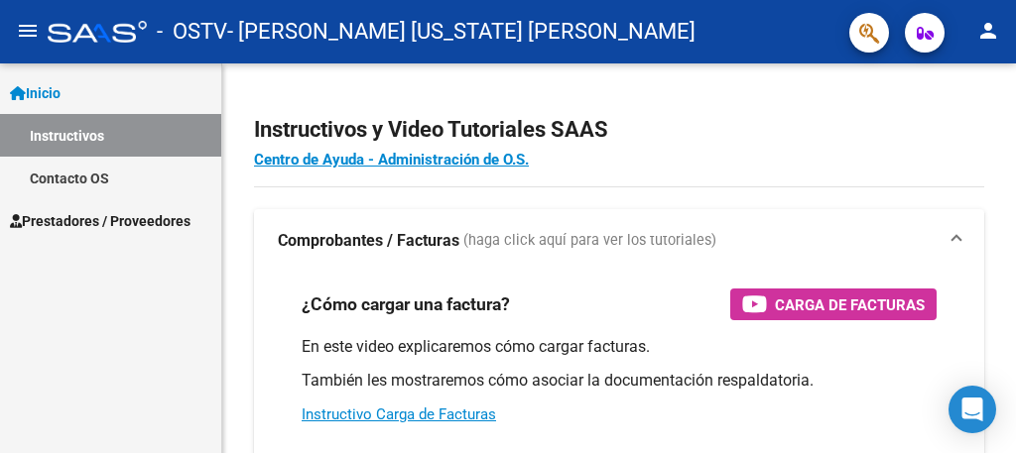
click at [155, 216] on span "Prestadores / Proveedores" at bounding box center [100, 221] width 181 height 22
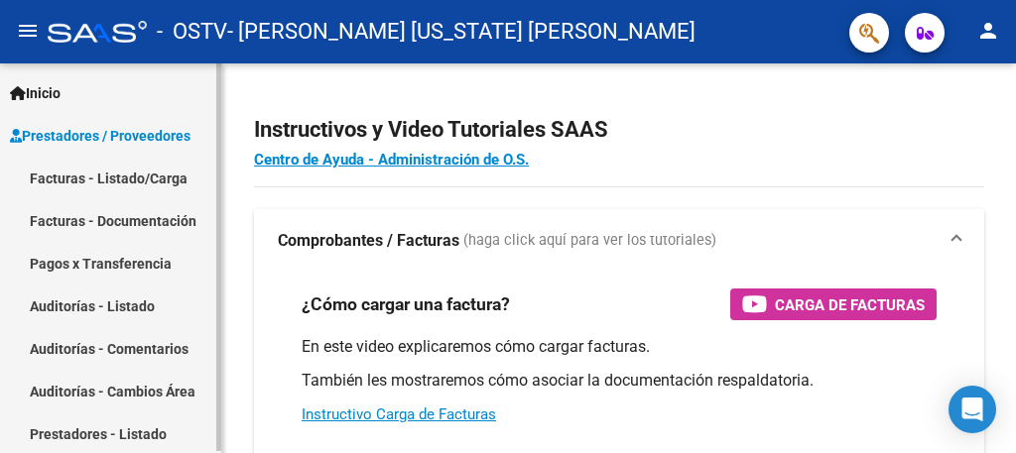
click at [149, 179] on link "Facturas - Listado/Carga" at bounding box center [110, 178] width 221 height 43
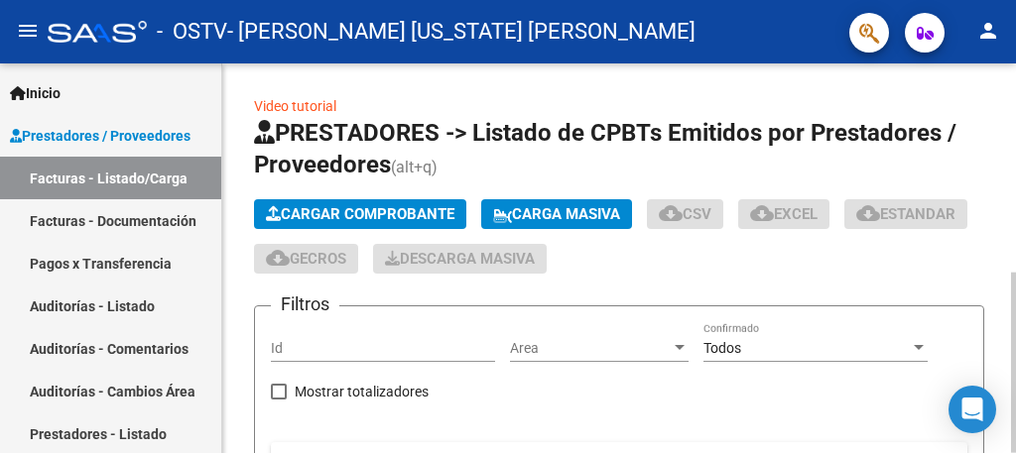
click at [998, 255] on div at bounding box center [1013, 259] width 5 height 390
click at [998, 258] on div at bounding box center [1013, 259] width 5 height 390
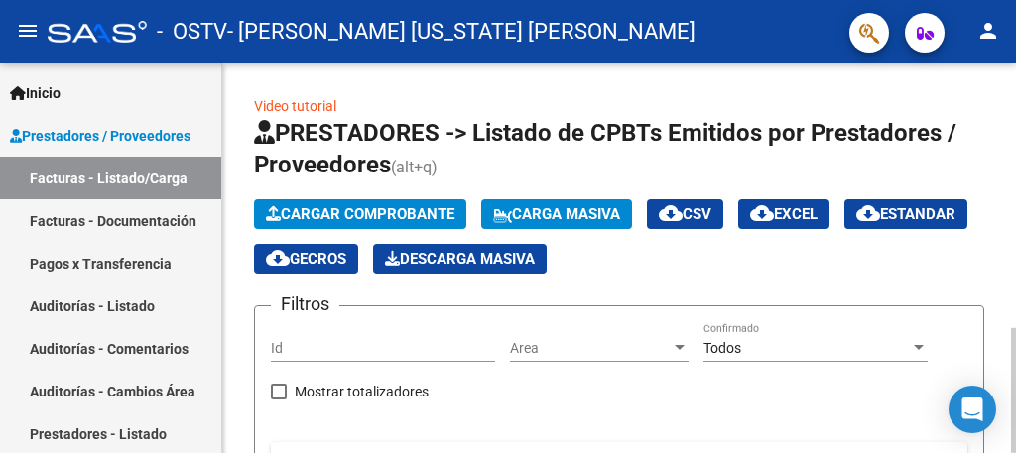
scroll to position [780, 0]
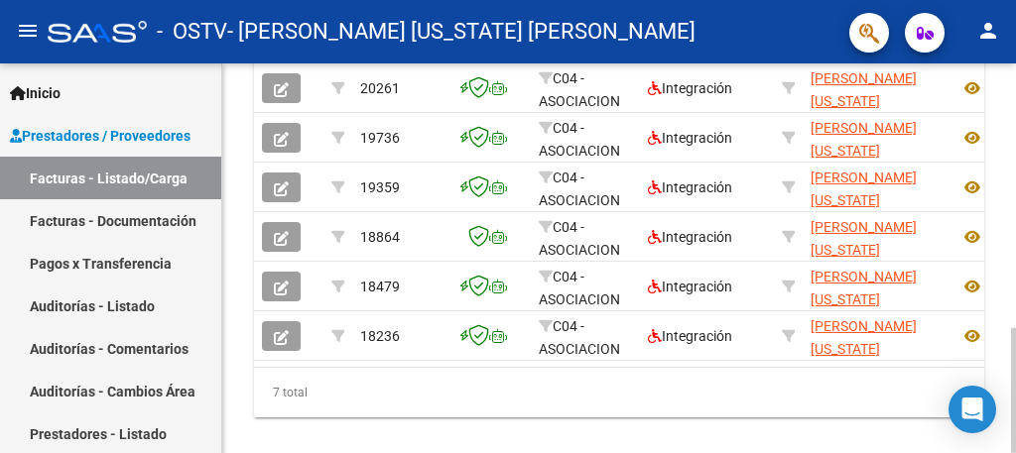
click at [998, 215] on div at bounding box center [1013, 259] width 5 height 390
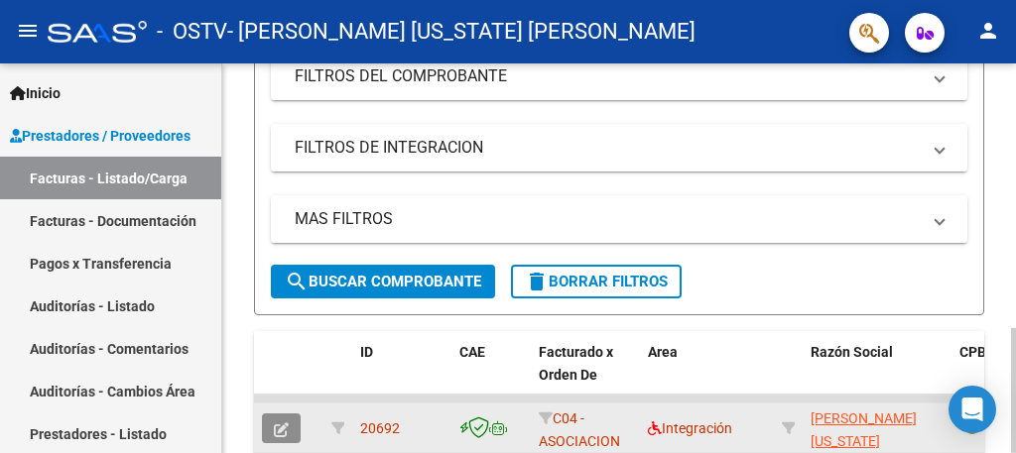
click at [283, 426] on icon "button" at bounding box center [281, 430] width 15 height 15
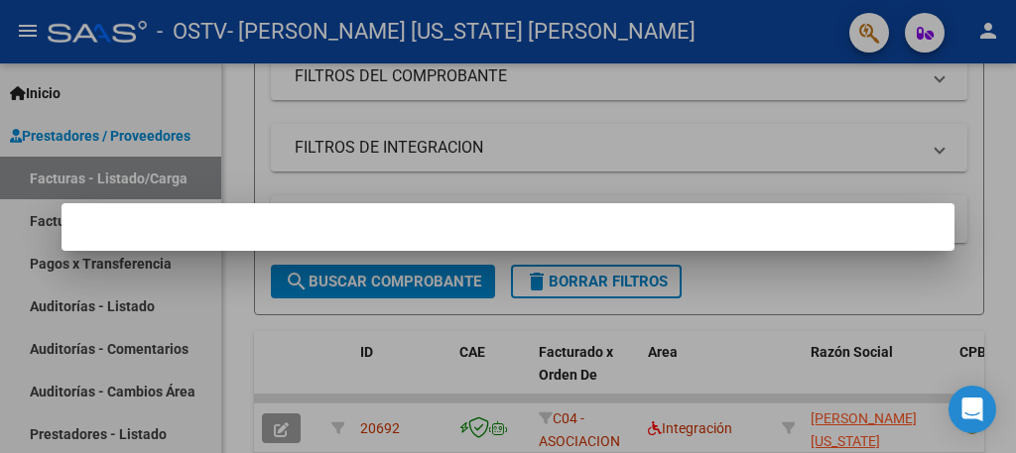
click at [363, 233] on mat-dialog-container at bounding box center [508, 227] width 893 height 48
click at [998, 195] on div at bounding box center [508, 226] width 1016 height 453
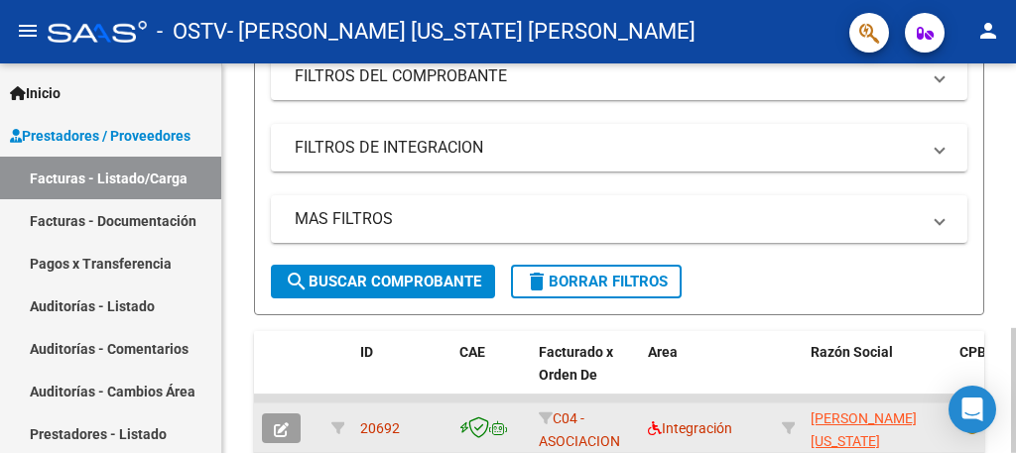
click at [289, 432] on button "button" at bounding box center [281, 429] width 39 height 30
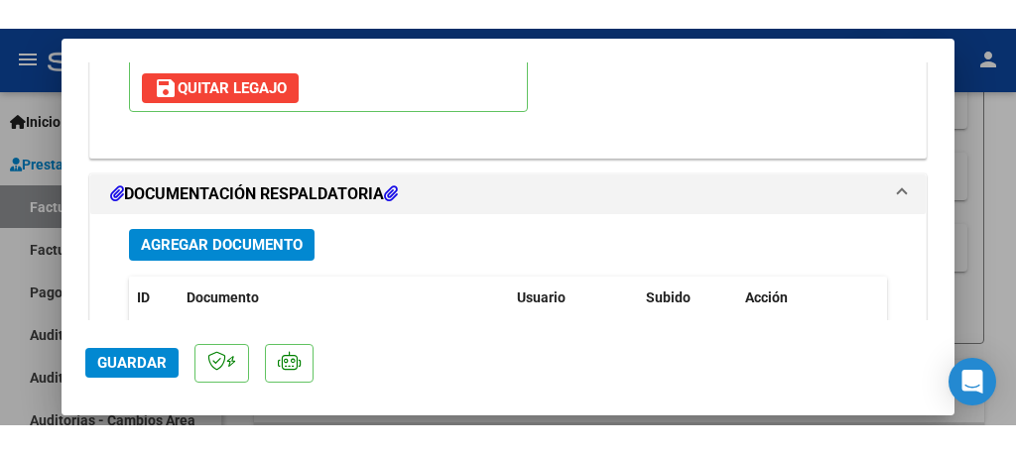
scroll to position [2580, 0]
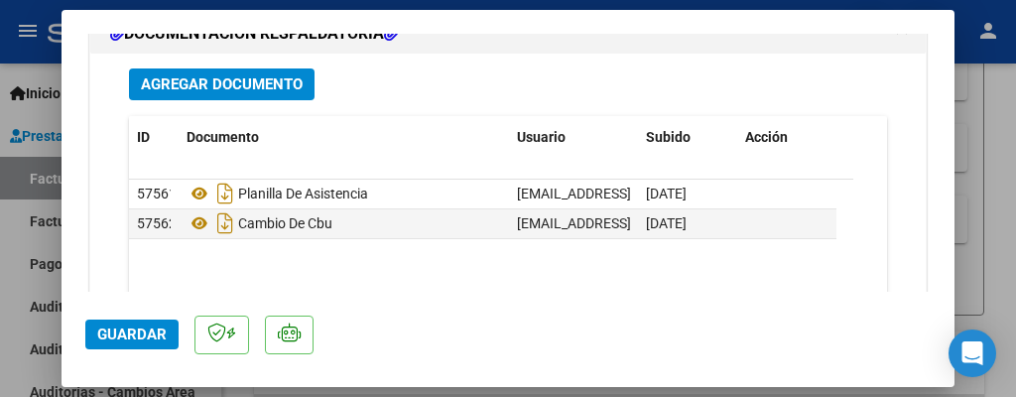
click at [261, 76] on span "Agregar Documento" at bounding box center [222, 85] width 162 height 18
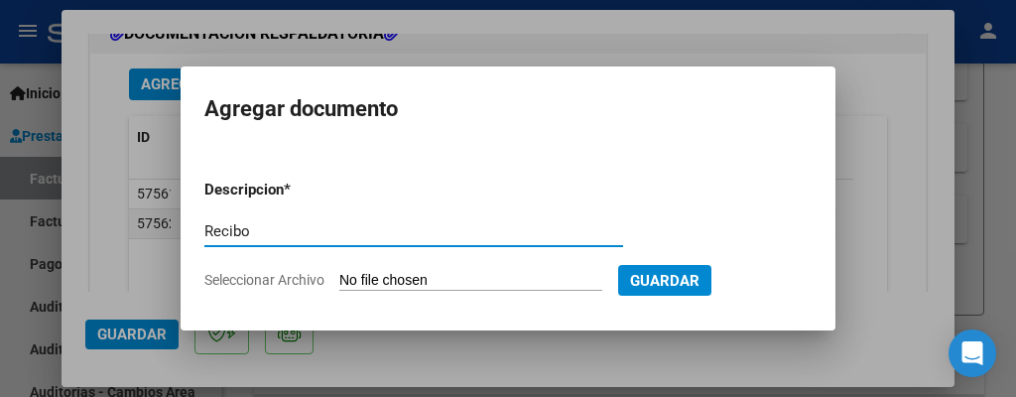
type input "Recibo"
click at [427, 279] on input "Seleccionar Archivo" at bounding box center [470, 281] width 263 height 19
type input "C:\fakepath\Recibo Spina to.pdf"
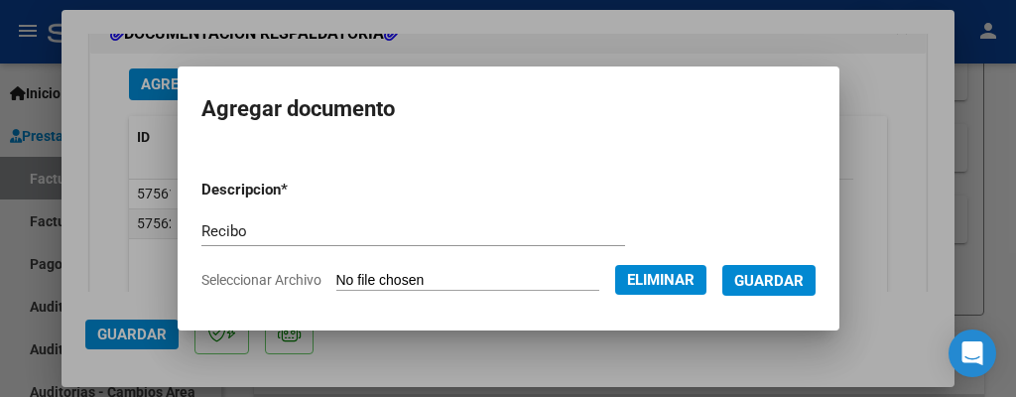
click at [756, 277] on span "Guardar" at bounding box center [768, 281] width 69 height 18
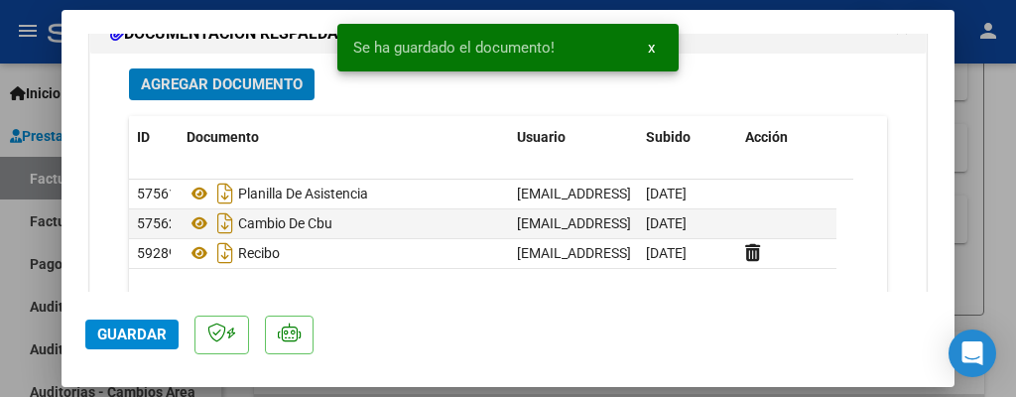
click at [152, 334] on span "Guardar" at bounding box center [131, 334] width 69 height 18
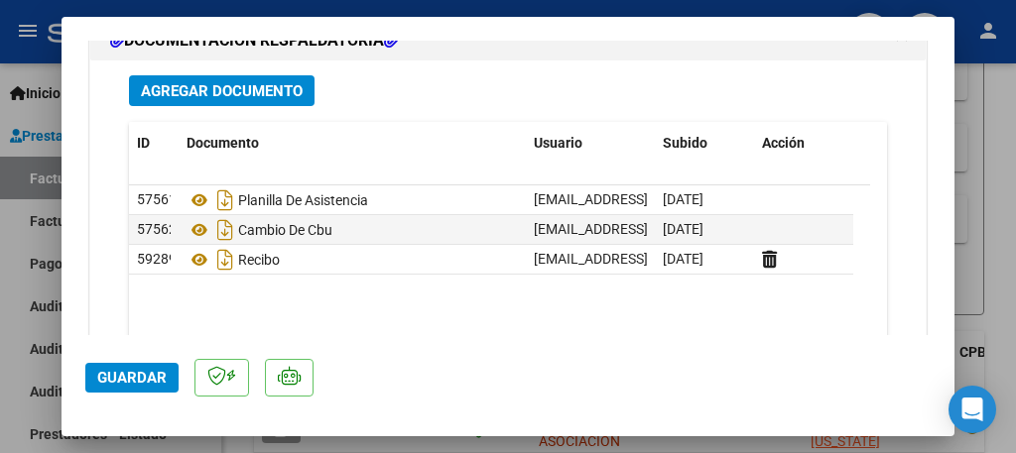
click at [137, 382] on span "Guardar" at bounding box center [131, 378] width 69 height 18
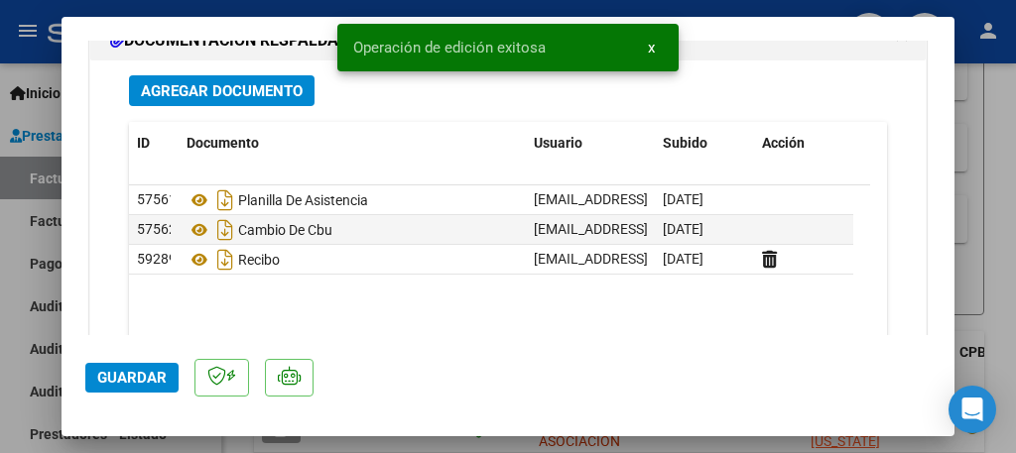
click at [0, 379] on div at bounding box center [508, 226] width 1016 height 453
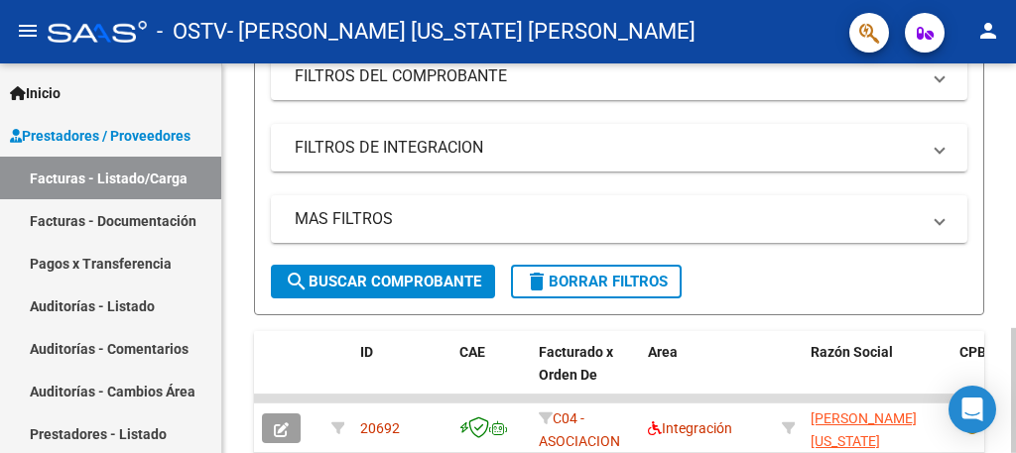
click at [998, 98] on div at bounding box center [1013, 259] width 5 height 390
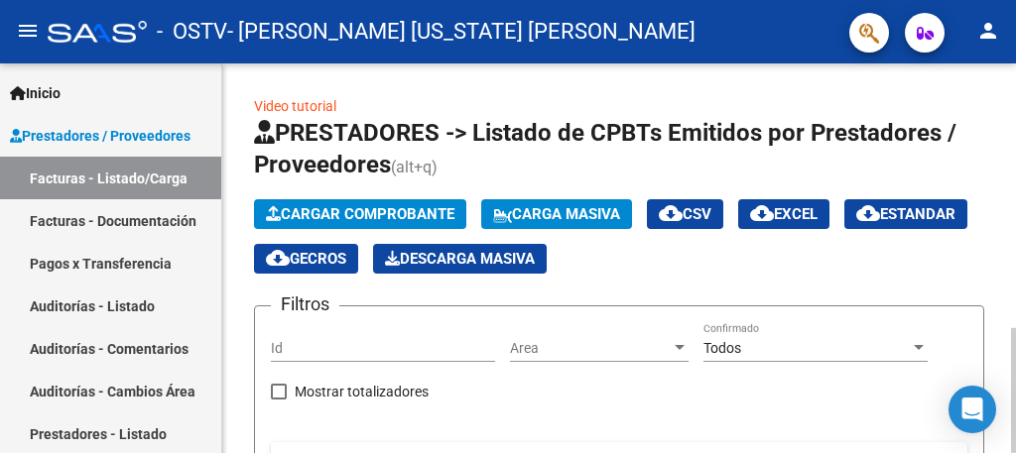
click at [441, 208] on span "Cargar Comprobante" at bounding box center [360, 214] width 189 height 18
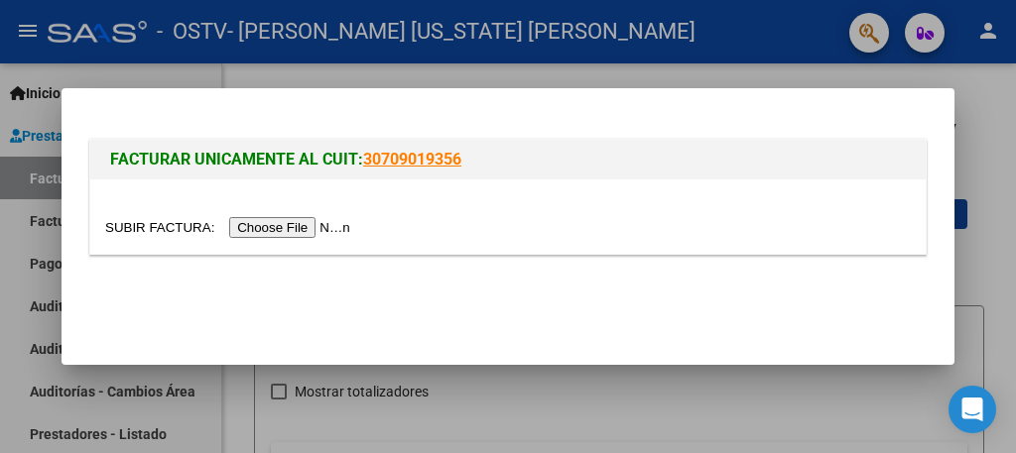
click at [304, 231] on input "file" at bounding box center [230, 227] width 251 height 21
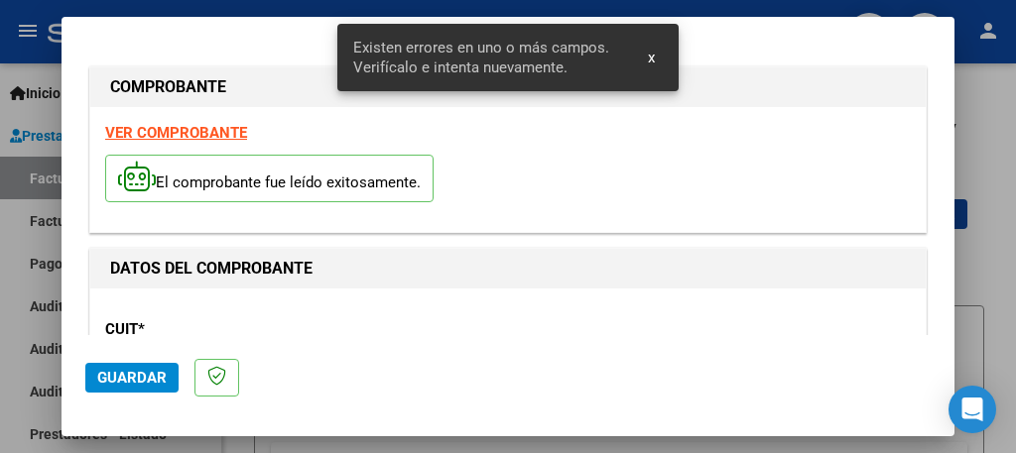
scroll to position [506, 0]
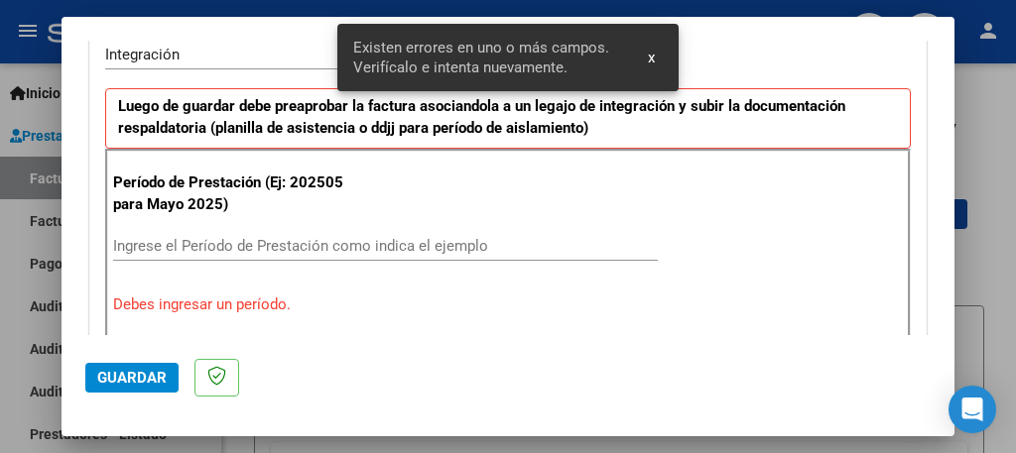
click at [360, 247] on input "Ingrese el Período de Prestación como indica el ejemplo" at bounding box center [385, 246] width 545 height 18
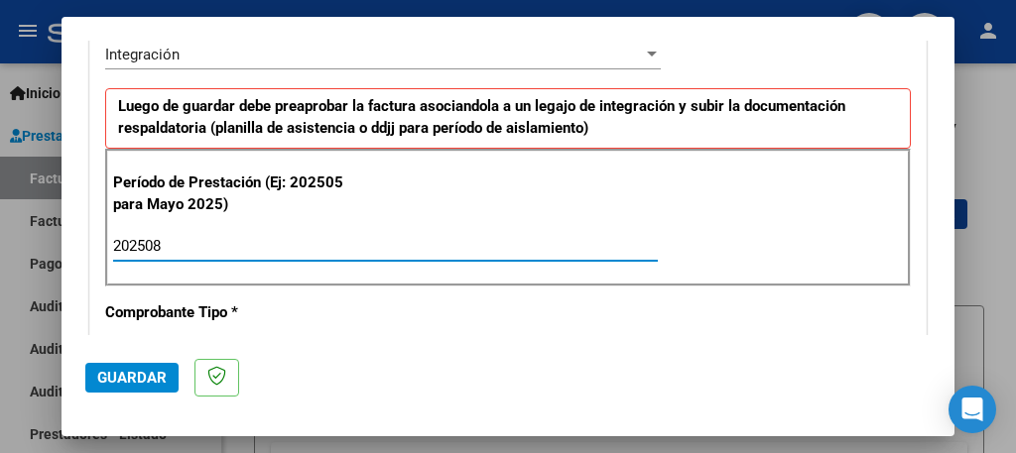
type input "202508"
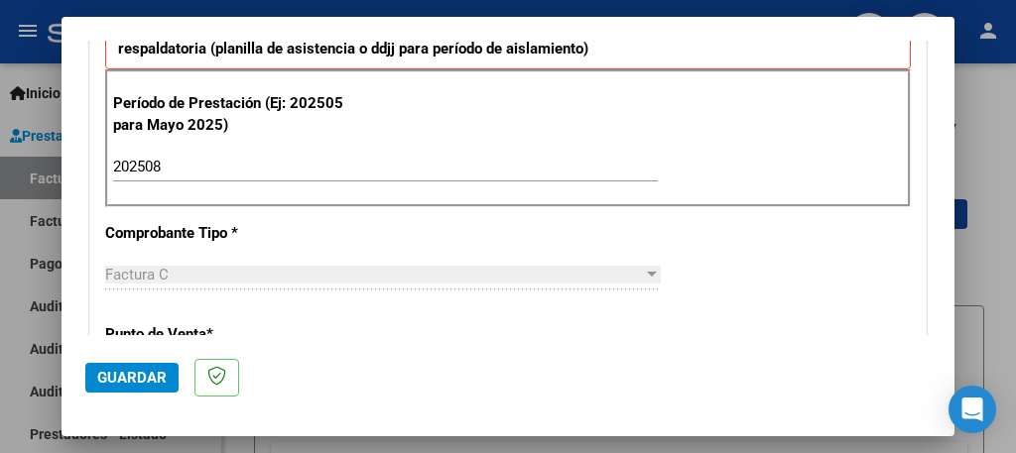
scroll to position [625, 0]
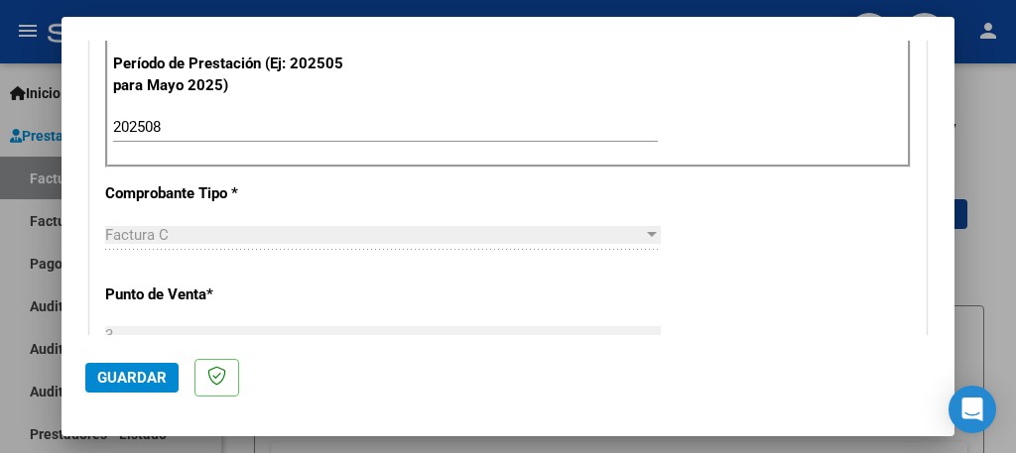
click at [163, 371] on span "Guardar" at bounding box center [131, 378] width 69 height 18
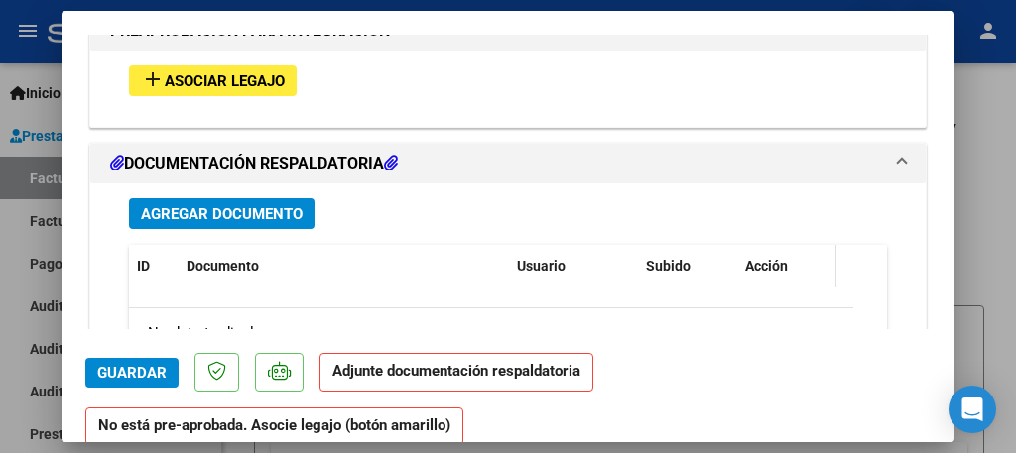
scroll to position [1826, 0]
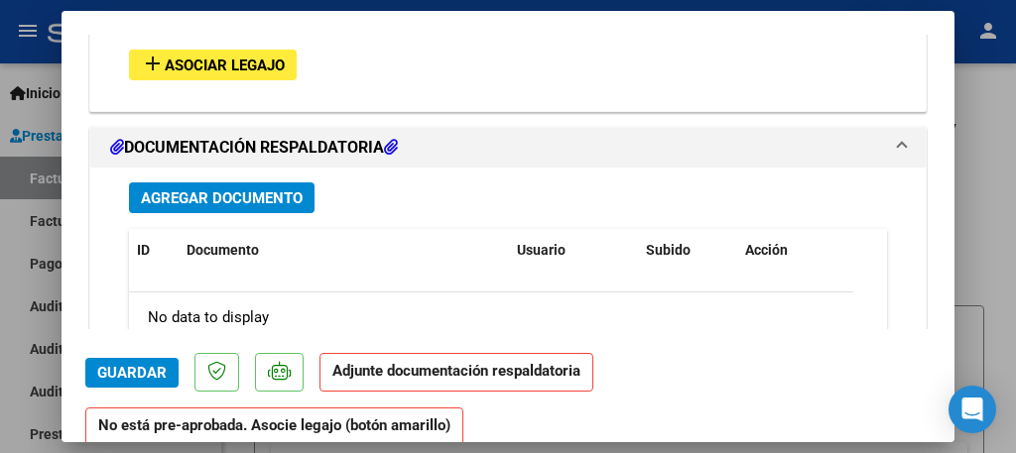
click at [259, 57] on span "Asociar Legajo" at bounding box center [225, 66] width 120 height 18
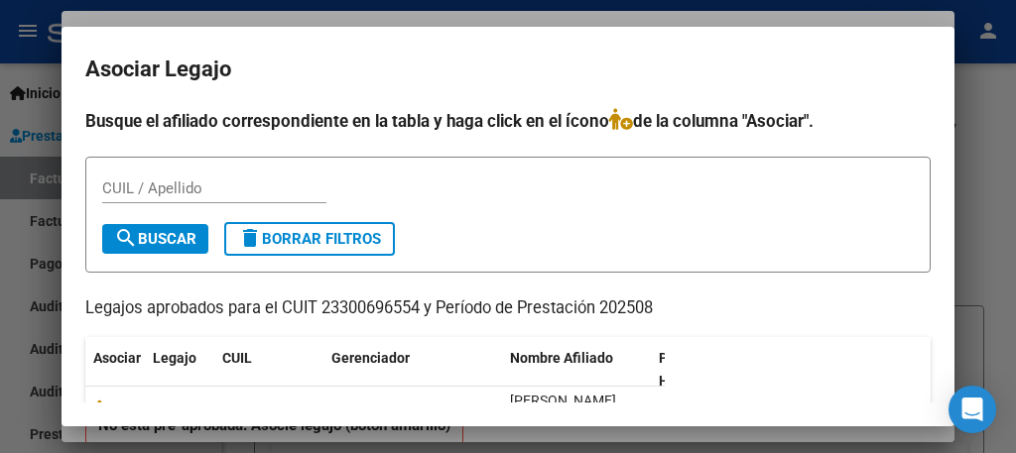
scroll to position [79, 0]
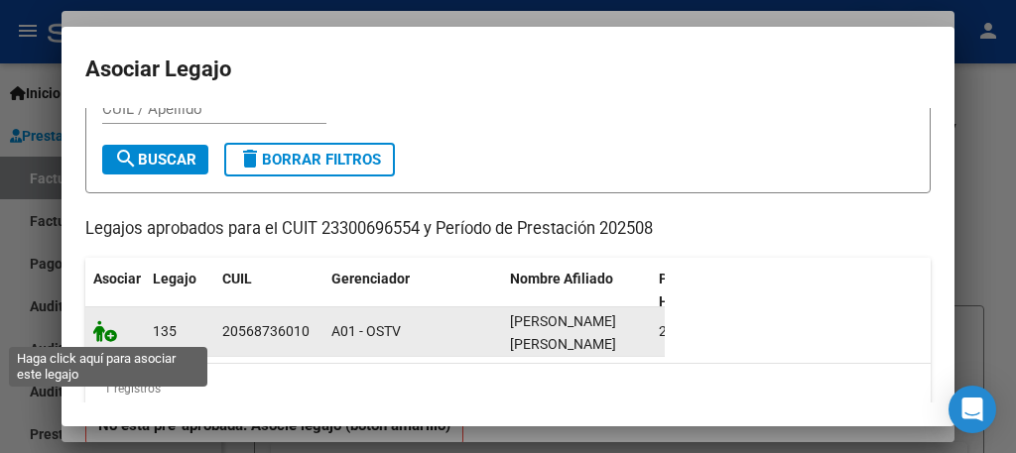
click at [107, 333] on icon at bounding box center [105, 331] width 24 height 22
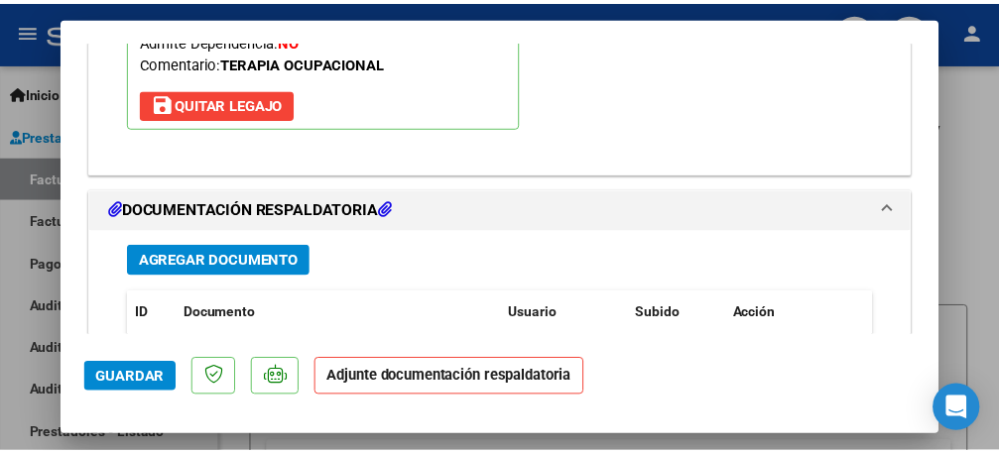
scroll to position [2155, 0]
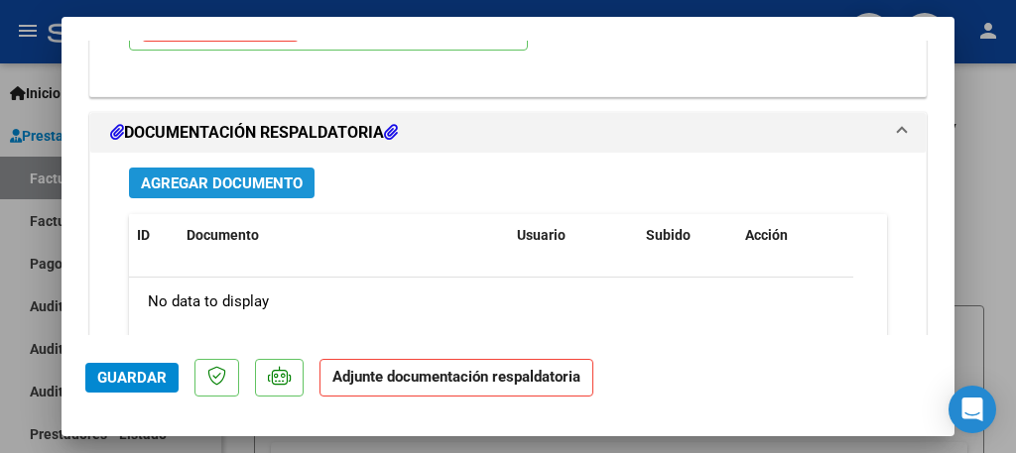
click at [249, 175] on span "Agregar Documento" at bounding box center [222, 184] width 162 height 18
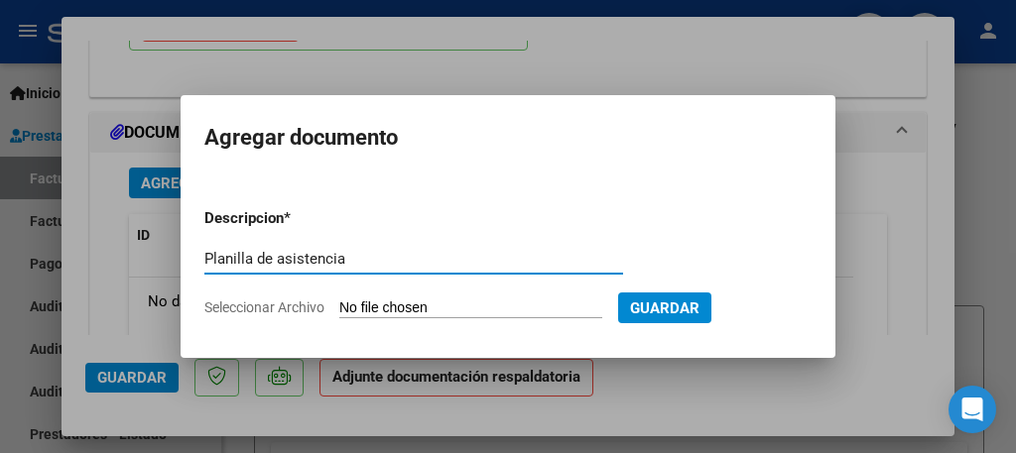
type input "Planilla de asistencia"
click at [386, 304] on input "Seleccionar Archivo" at bounding box center [470, 309] width 263 height 19
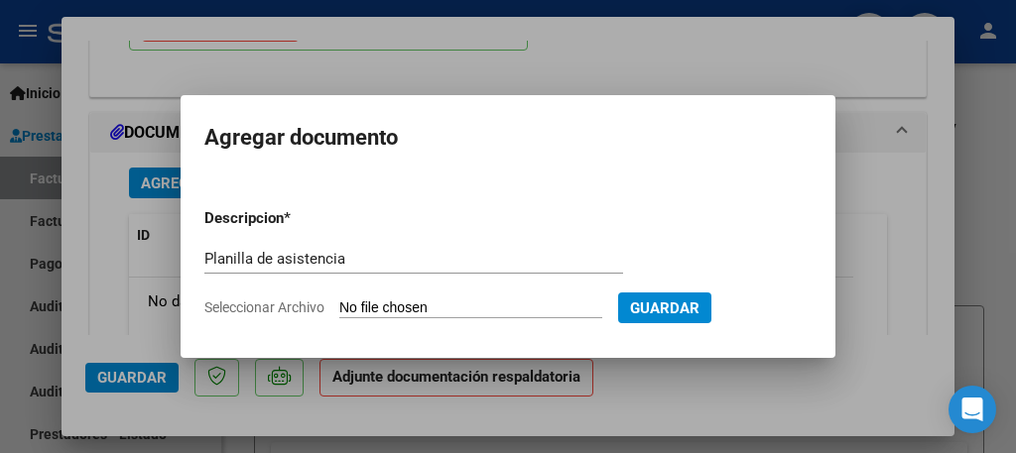
type input "C:\fakepath\Planilla Spina ag to.pdf"
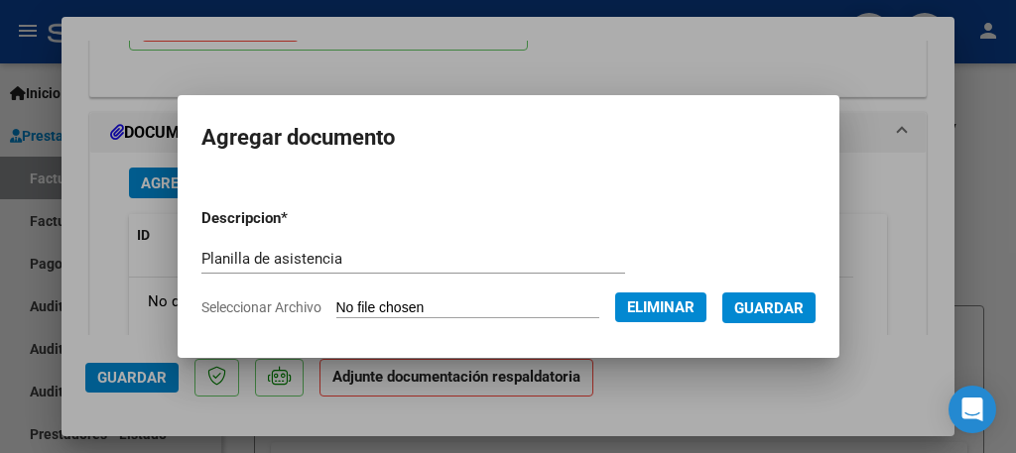
click at [754, 313] on span "Guardar" at bounding box center [768, 309] width 69 height 18
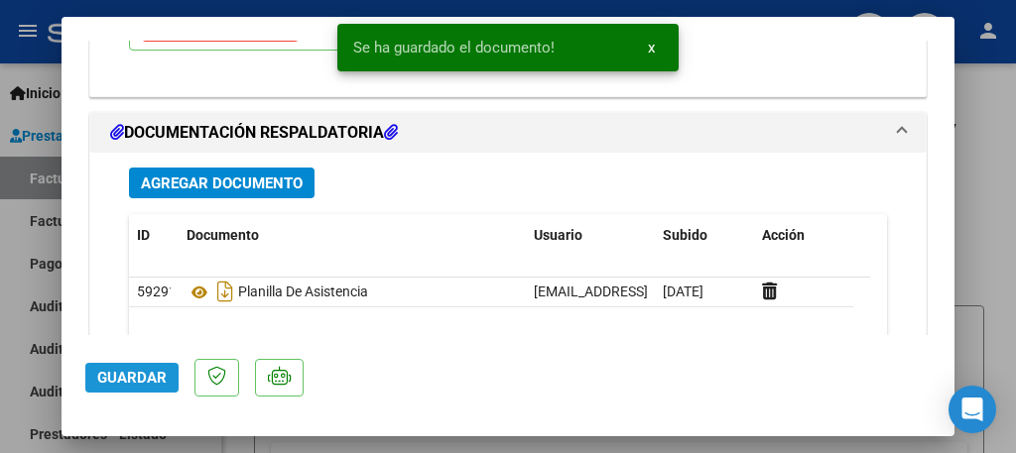
click at [150, 382] on span "Guardar" at bounding box center [131, 378] width 69 height 18
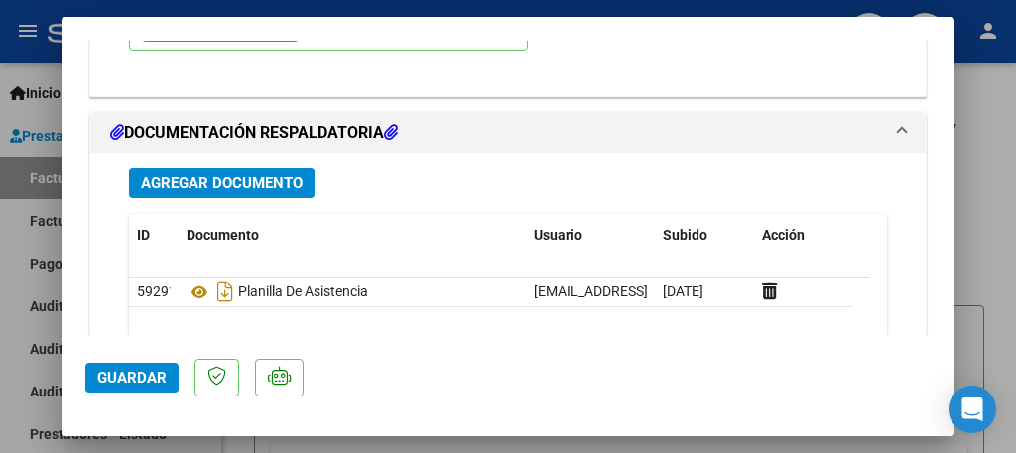
click at [138, 381] on span "Guardar" at bounding box center [131, 378] width 69 height 18
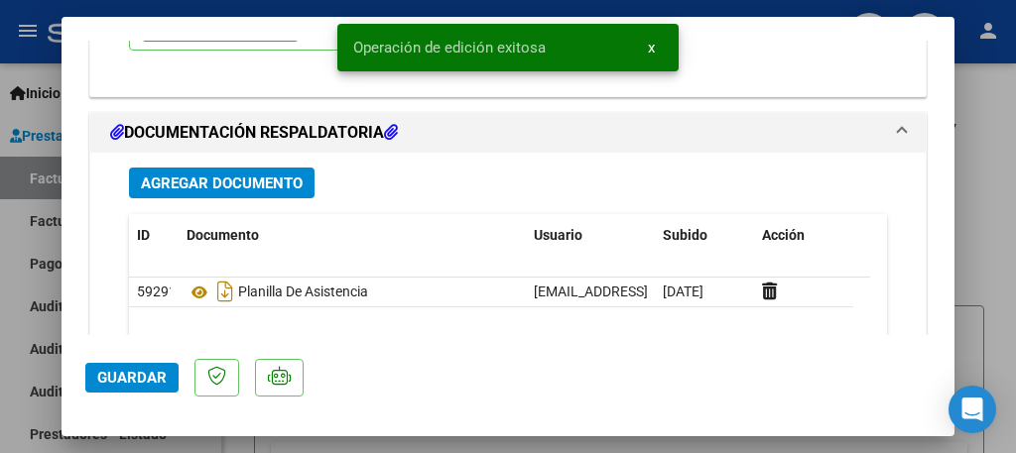
click at [23, 332] on div at bounding box center [508, 226] width 1016 height 453
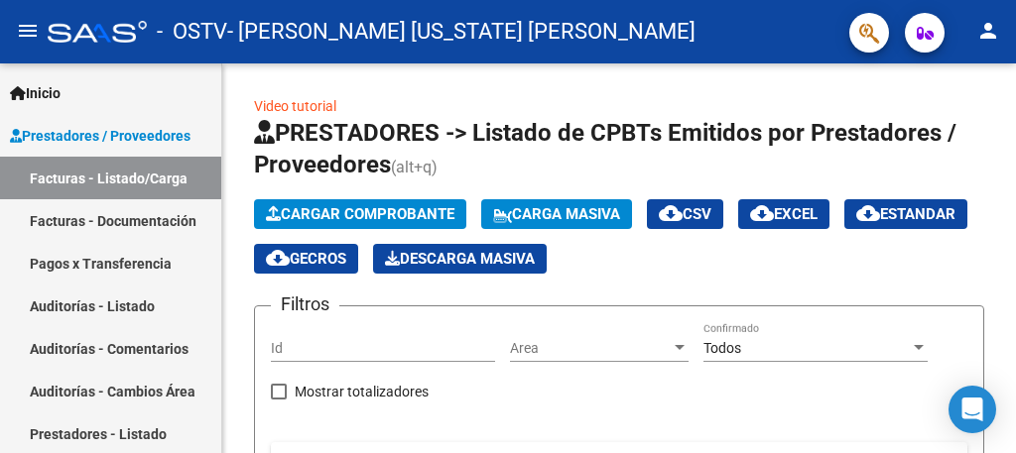
click at [986, 23] on mat-icon "person" at bounding box center [988, 31] width 24 height 24
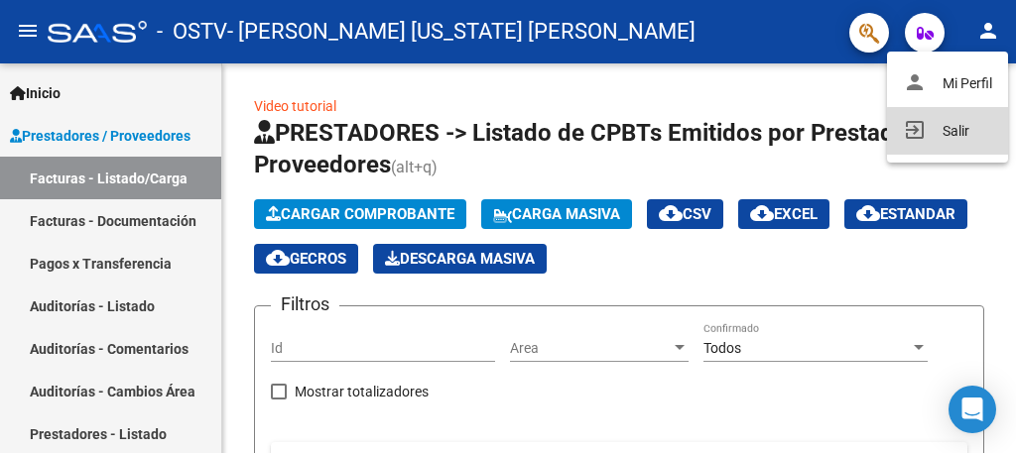
click at [956, 135] on button "exit_to_app Salir" at bounding box center [947, 131] width 121 height 48
